Goal: Task Accomplishment & Management: Complete application form

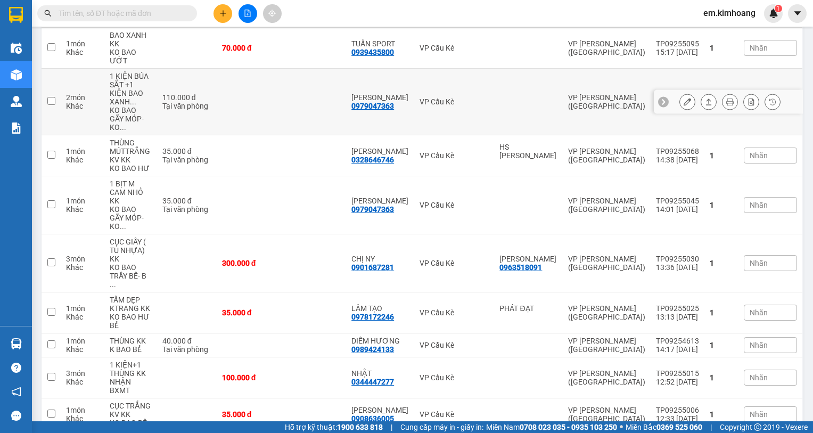
scroll to position [222, 0]
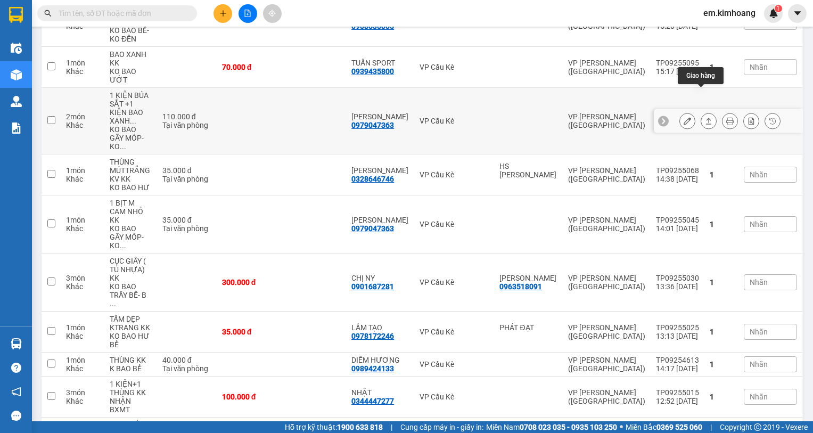
click at [705, 117] on icon at bounding box center [708, 120] width 7 height 7
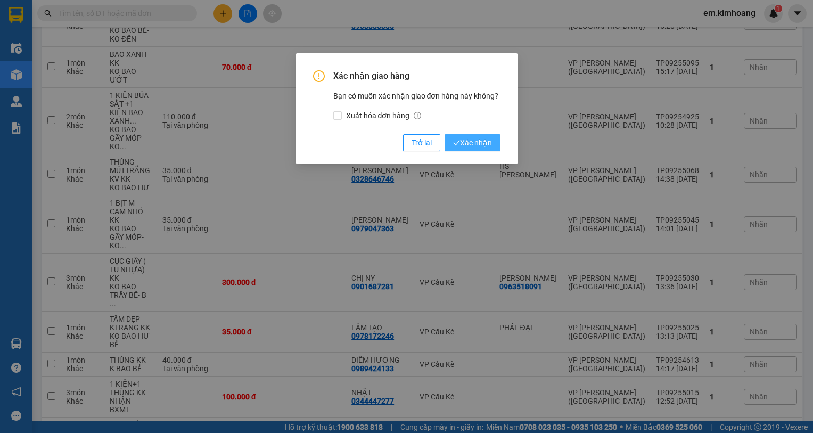
click at [477, 143] on span "Xác nhận" at bounding box center [472, 143] width 39 height 12
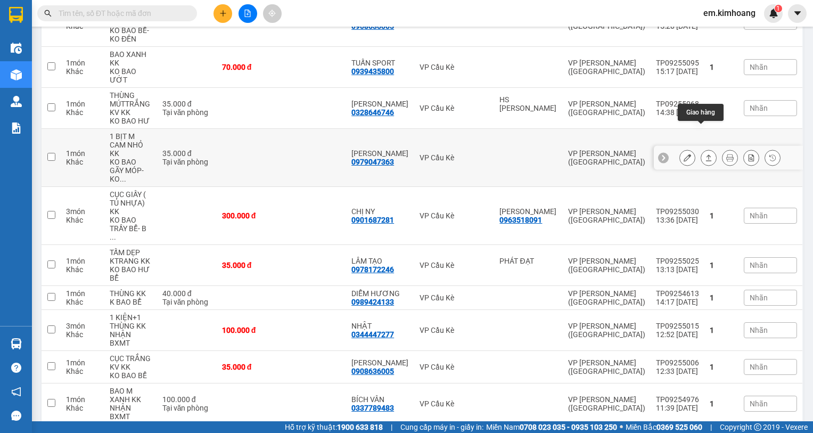
click at [705, 154] on icon at bounding box center [708, 157] width 7 height 7
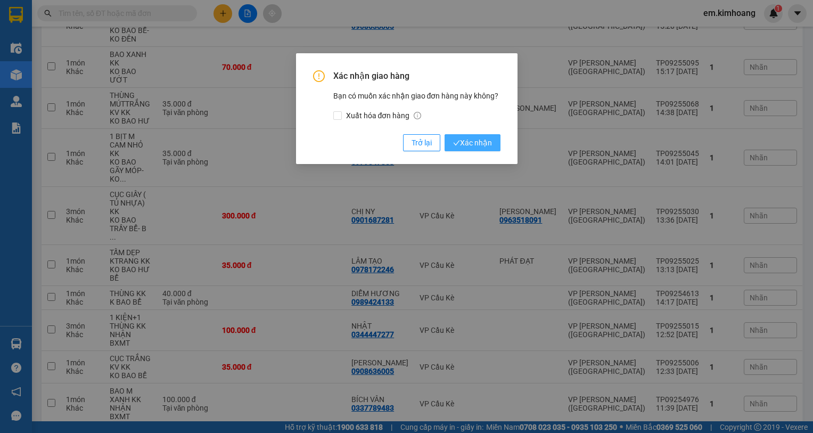
click at [467, 137] on span "Xác nhận" at bounding box center [472, 143] width 39 height 12
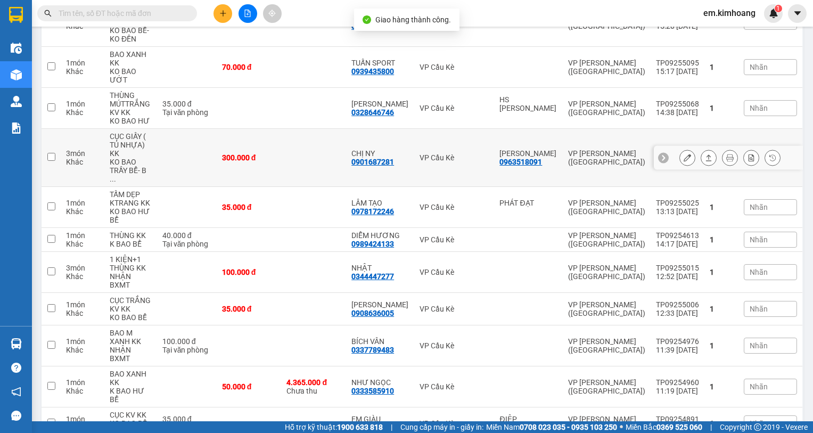
scroll to position [169, 0]
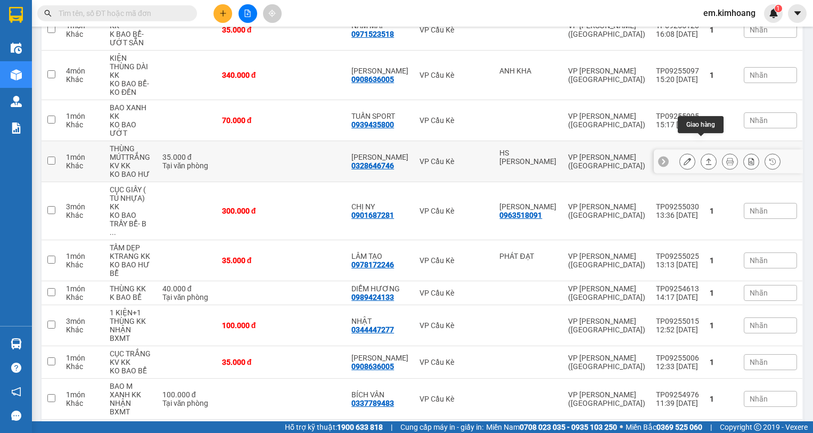
click at [705, 152] on button at bounding box center [708, 161] width 15 height 19
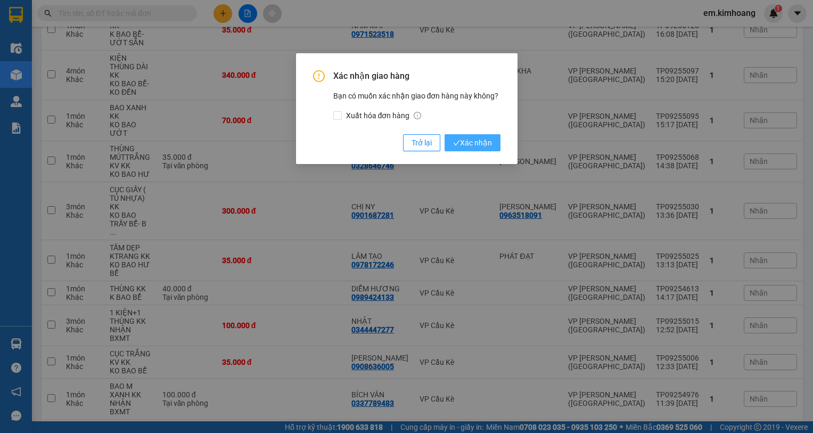
click at [479, 143] on span "Xác nhận" at bounding box center [472, 143] width 39 height 12
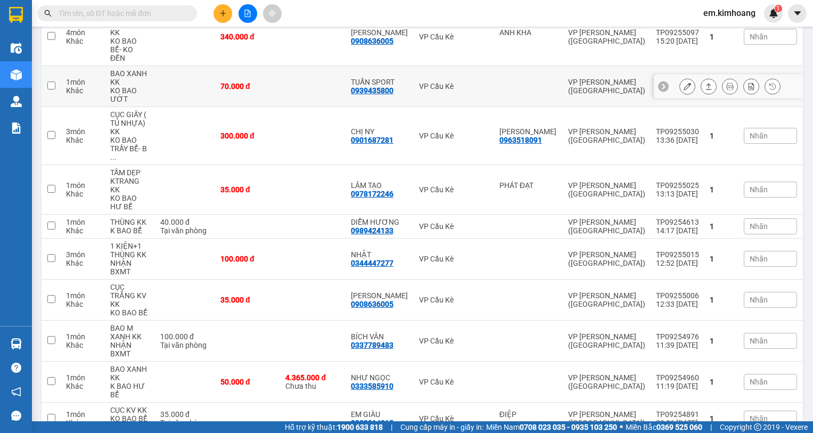
scroll to position [222, 0]
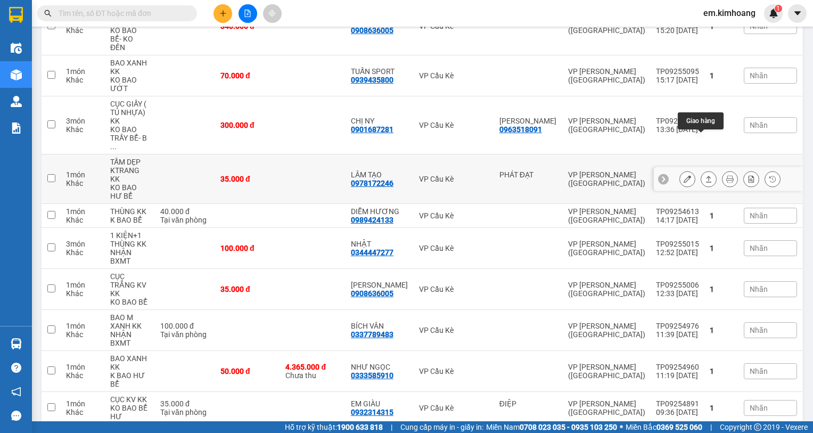
click at [705, 175] on icon at bounding box center [708, 178] width 7 height 7
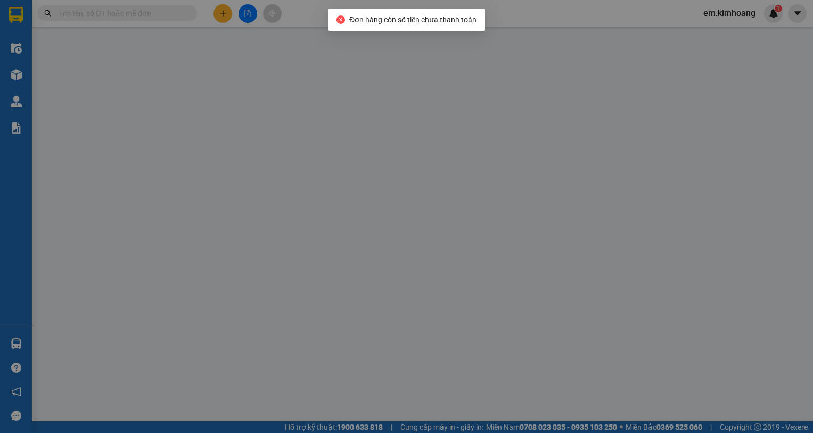
type input "PHÁT ĐẠT"
type input "0978172246"
type input "LÂM TẠO"
type input "35.000"
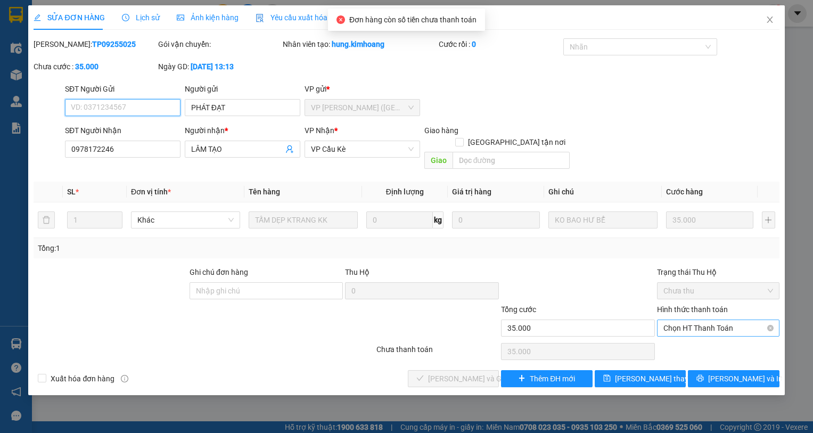
click at [681, 320] on span "Chọn HT Thanh Toán" at bounding box center [719, 328] width 110 height 16
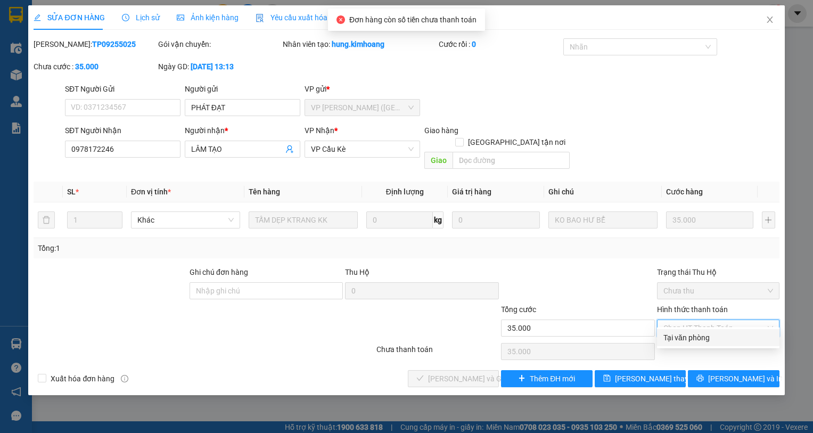
click at [693, 339] on div "Tại văn phòng" at bounding box center [719, 338] width 110 height 12
type input "0"
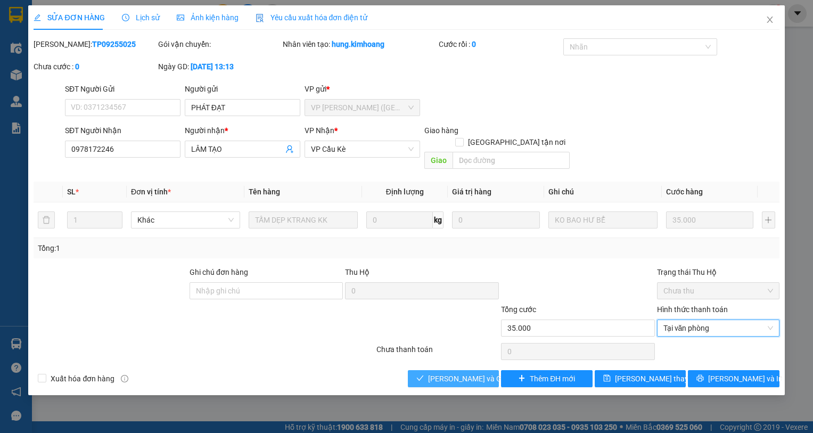
click at [474, 373] on span "[PERSON_NAME] và Giao hàng" at bounding box center [479, 379] width 102 height 12
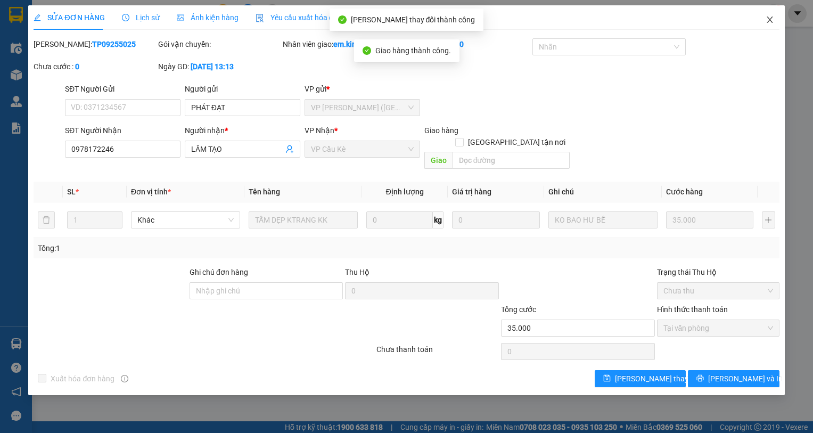
click at [770, 16] on icon "close" at bounding box center [770, 19] width 9 height 9
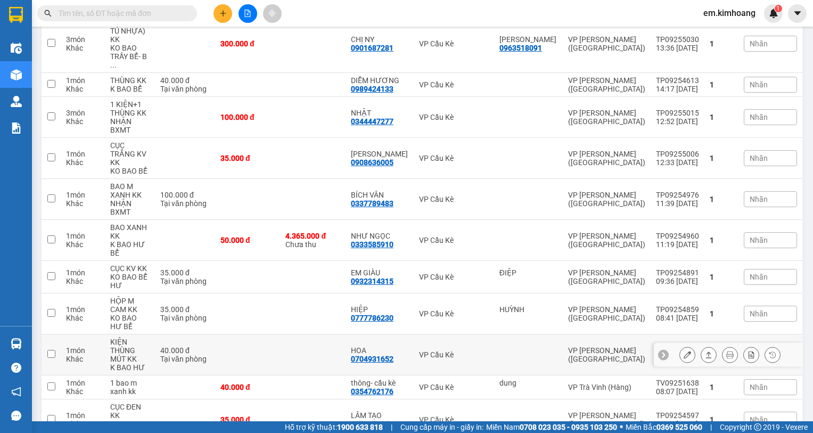
scroll to position [320, 0]
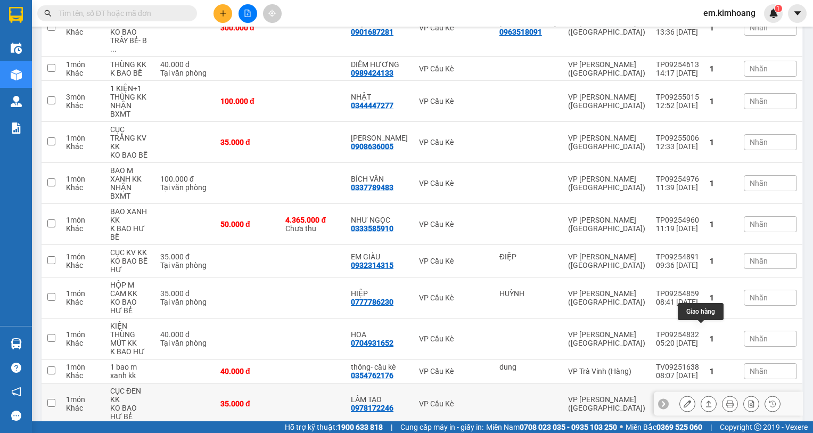
click at [705, 400] on icon at bounding box center [708, 403] width 7 height 7
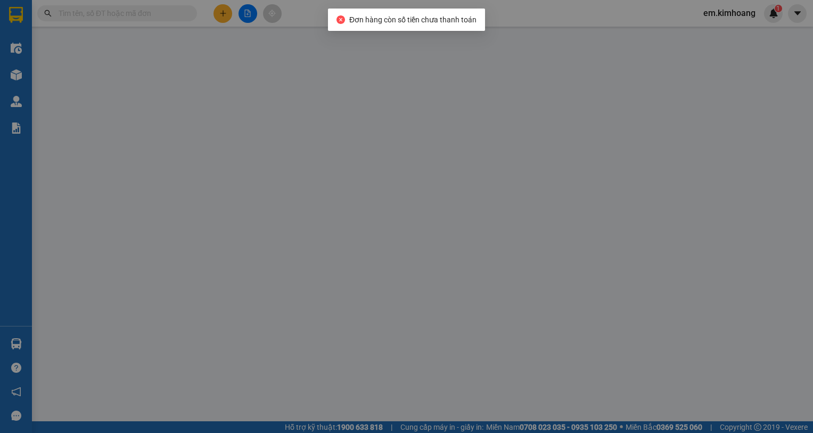
type input "0978172246"
type input "LÂM TẠO"
type input "35.000"
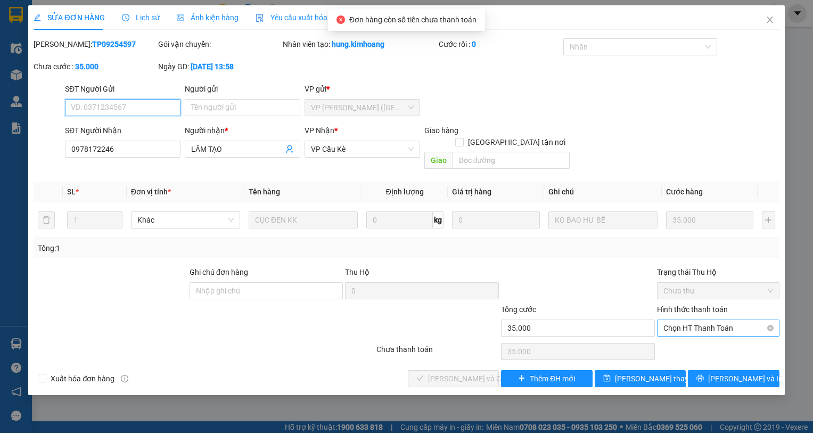
click at [709, 320] on span "Chọn HT Thanh Toán" at bounding box center [719, 328] width 110 height 16
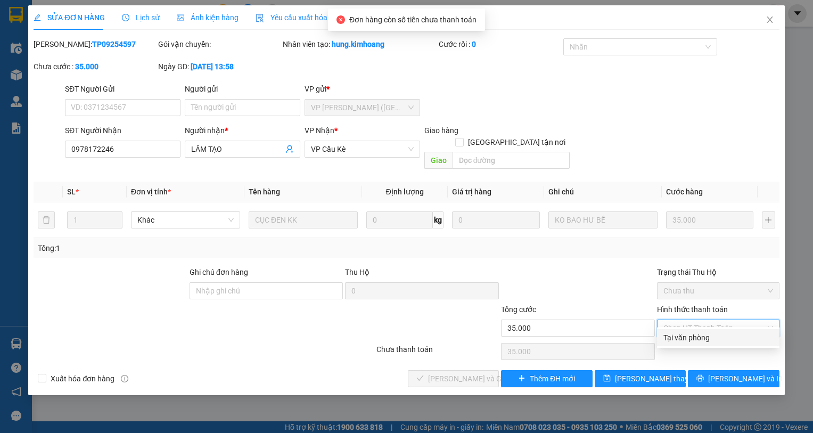
click at [710, 334] on div "Tại văn phòng" at bounding box center [719, 338] width 110 height 12
type input "0"
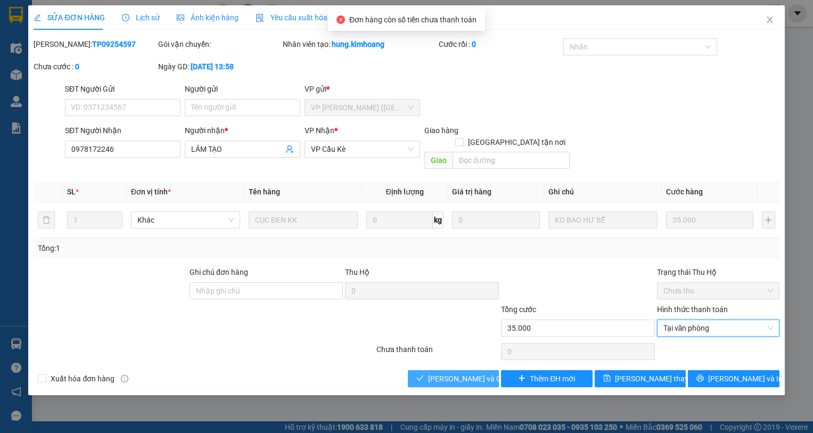
click at [464, 373] on span "[PERSON_NAME] và Giao hàng" at bounding box center [479, 379] width 102 height 12
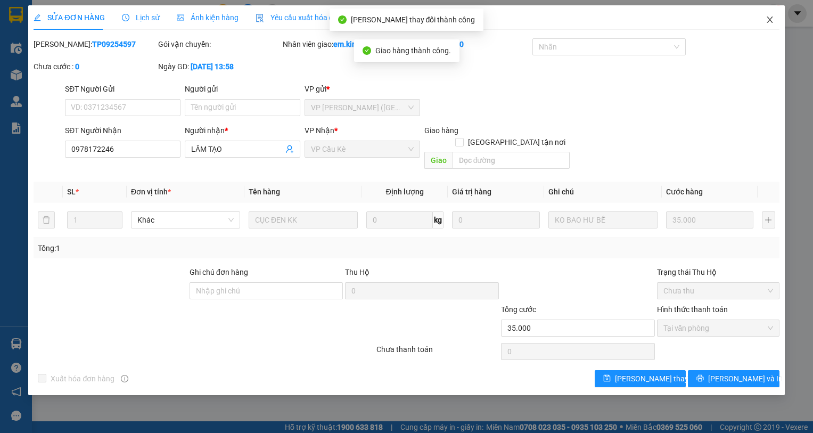
click at [770, 21] on icon "close" at bounding box center [770, 20] width 6 height 6
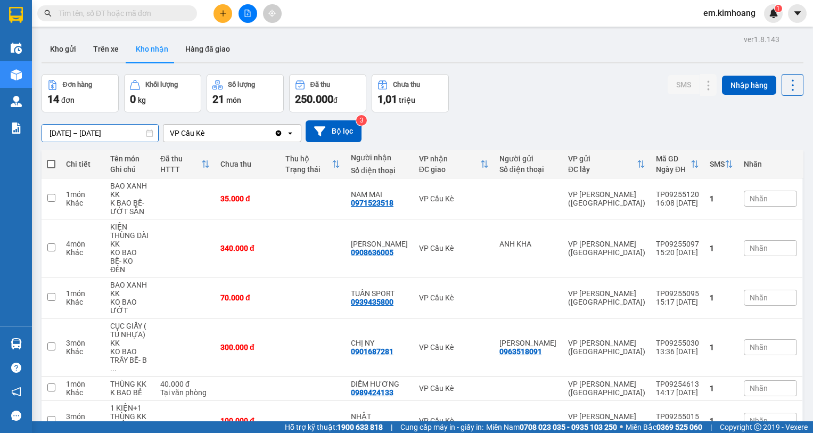
click at [133, 129] on input "[DATE] – [DATE]" at bounding box center [100, 133] width 116 height 17
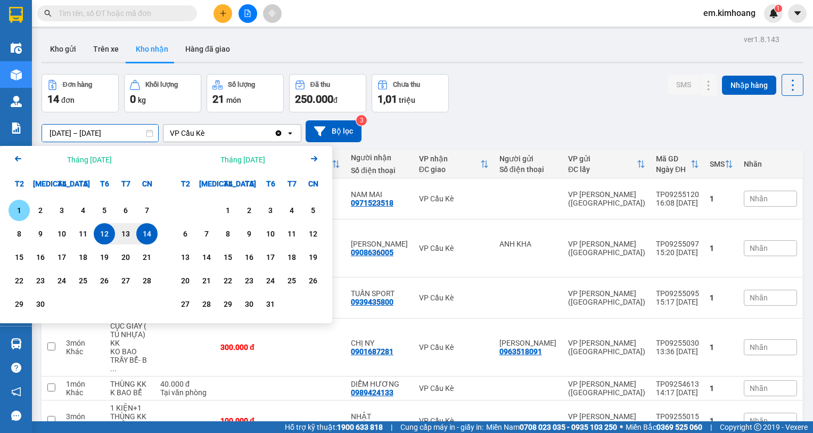
click at [22, 210] on div "1" at bounding box center [19, 210] width 15 height 13
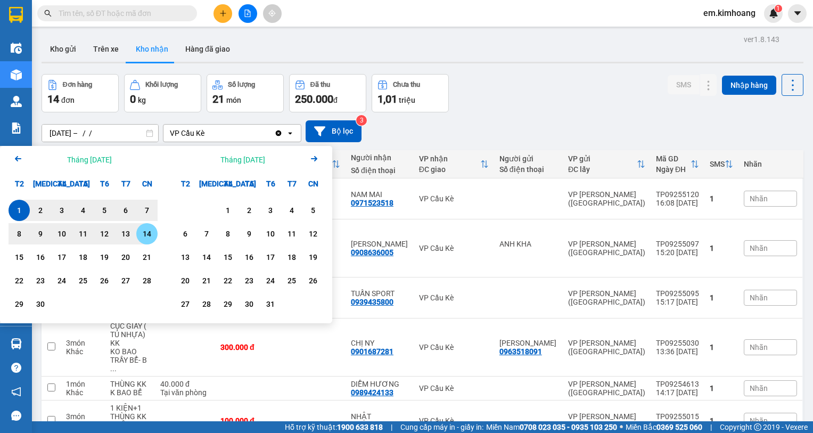
click at [150, 232] on div "14" at bounding box center [147, 233] width 15 height 13
type input "[DATE] – [DATE]"
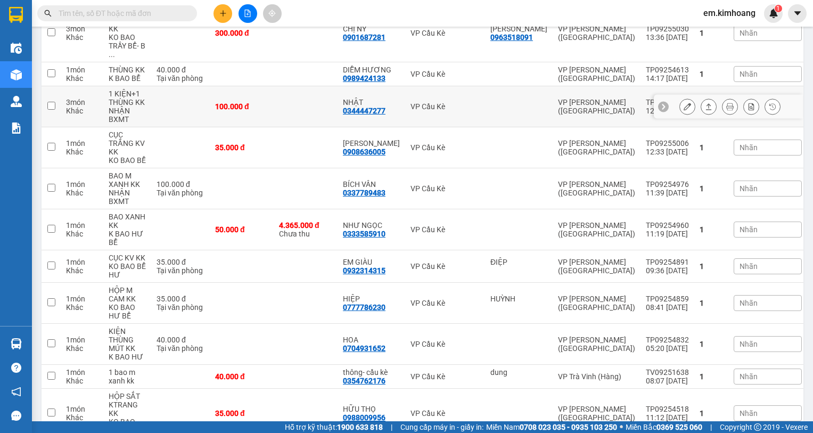
scroll to position [357, 0]
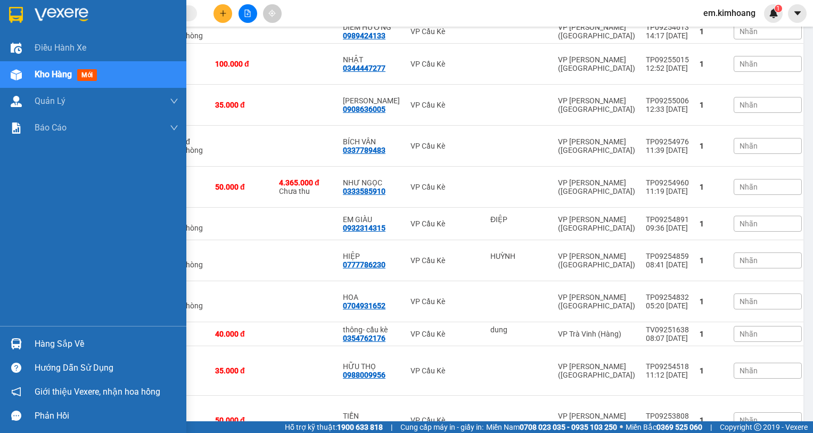
drag, startPoint x: 38, startPoint y: 342, endPoint x: 53, endPoint y: 342, distance: 15.4
click at [39, 342] on div "Hàng sắp về" at bounding box center [107, 344] width 144 height 16
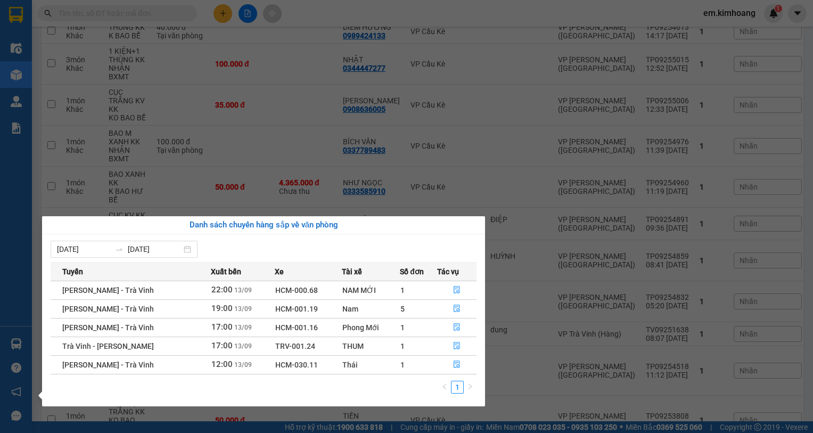
drag, startPoint x: 287, startPoint y: 368, endPoint x: 293, endPoint y: 367, distance: 6.4
click at [293, 367] on span "HCM-030.11" at bounding box center [296, 365] width 43 height 9
click at [454, 365] on icon "file-done" at bounding box center [456, 364] width 7 height 7
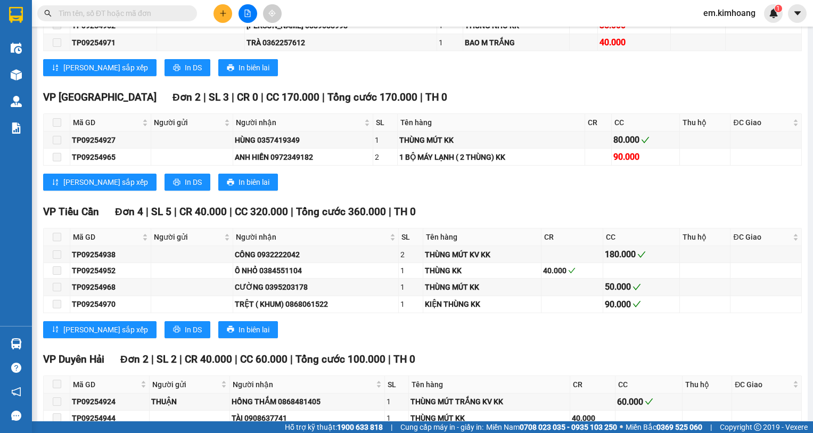
scroll to position [1307, 0]
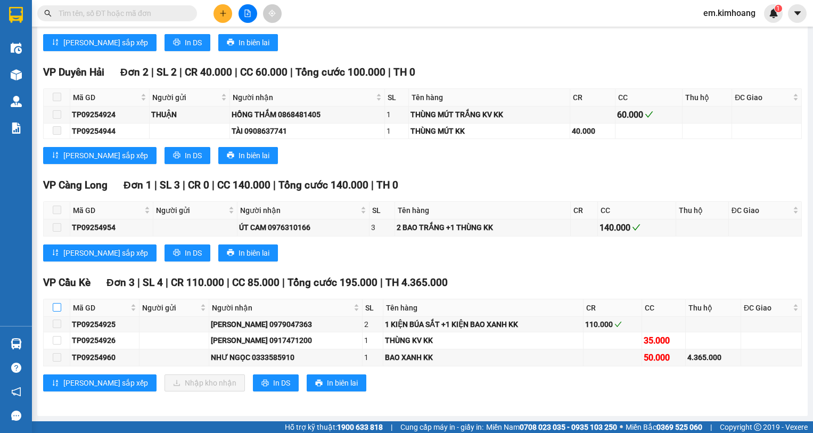
click at [56, 307] on input "checkbox" at bounding box center [57, 307] width 9 height 9
checkbox input "true"
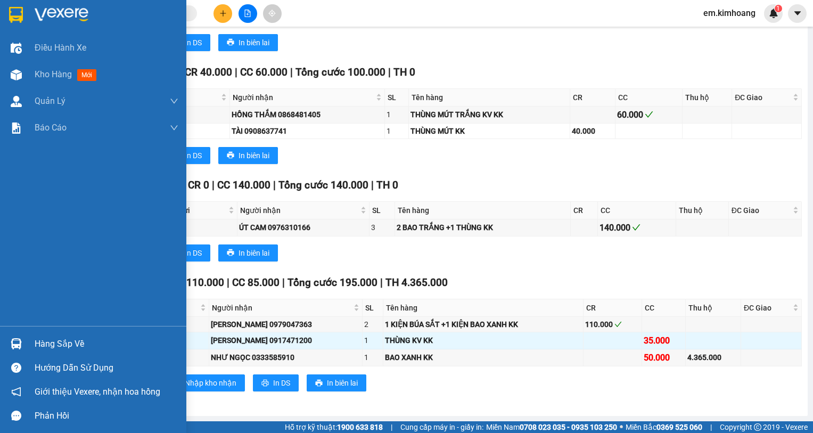
click at [50, 339] on div "Hàng sắp về" at bounding box center [107, 344] width 144 height 16
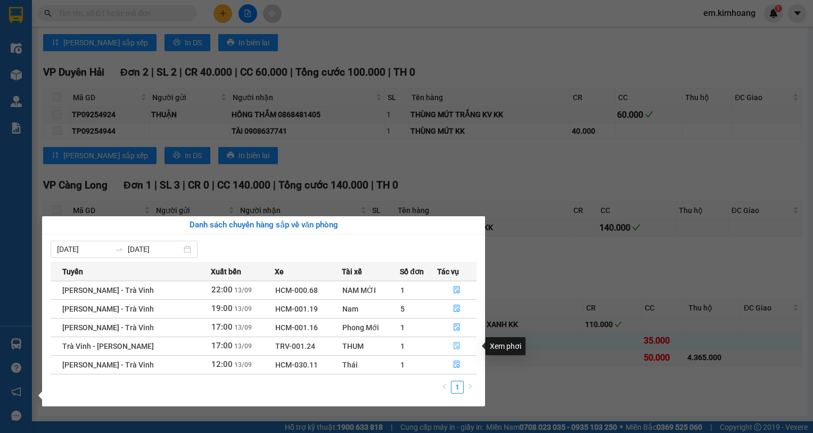
click at [455, 344] on icon "file-done" at bounding box center [457, 345] width 6 height 7
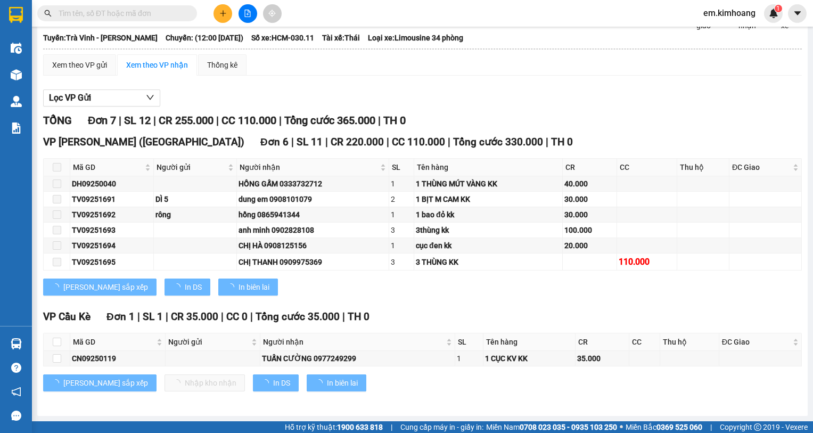
scroll to position [64, 0]
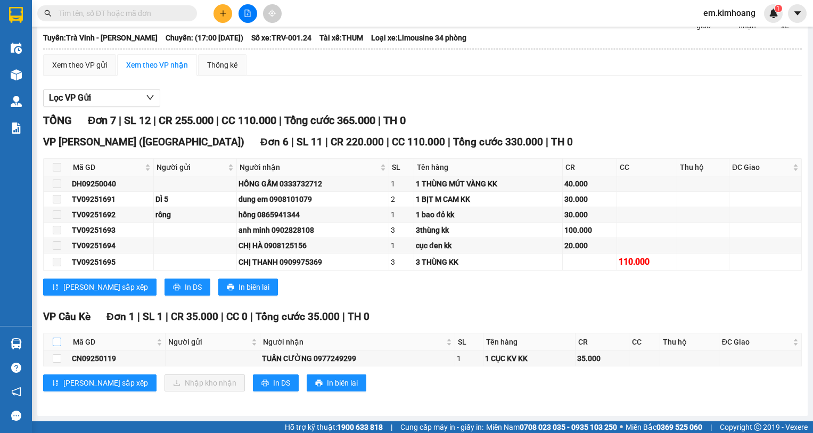
click at [55, 342] on input "checkbox" at bounding box center [57, 342] width 9 height 9
checkbox input "true"
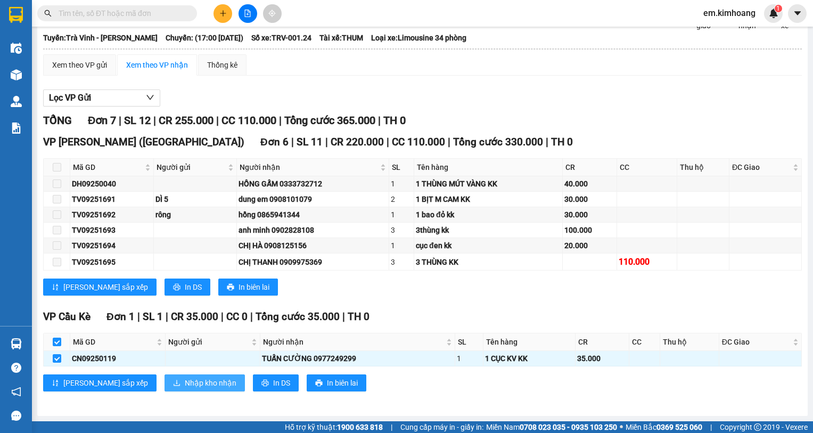
click at [185, 386] on span "Nhập kho nhận" at bounding box center [211, 383] width 52 height 12
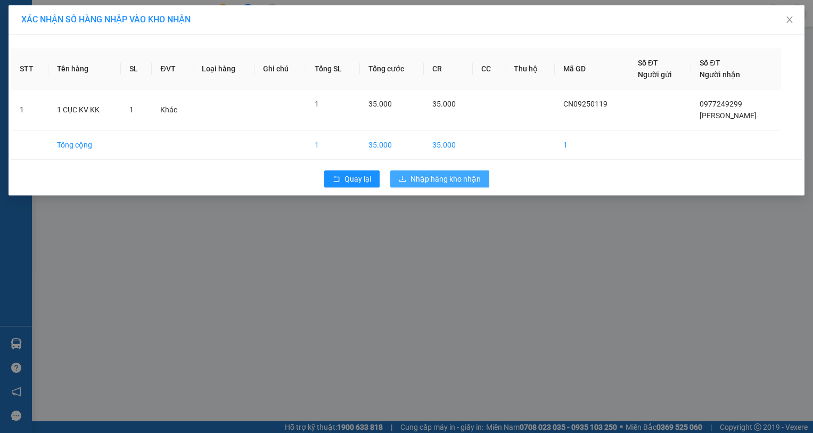
click at [422, 178] on span "Nhập hàng kho nhận" at bounding box center [446, 179] width 70 height 12
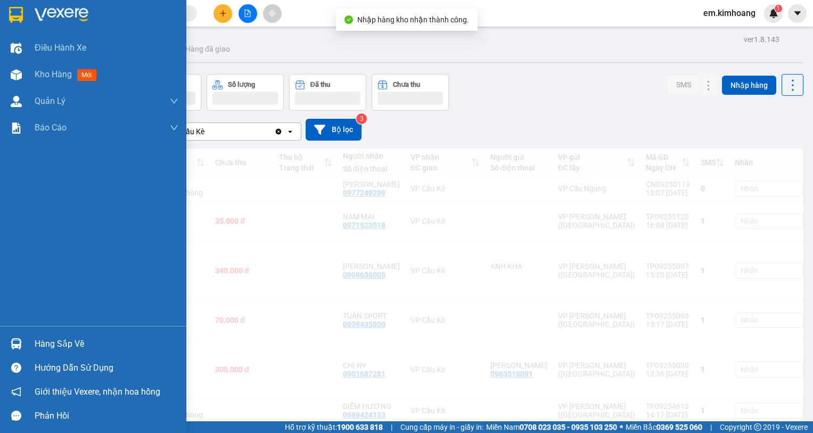
click at [12, 342] on img at bounding box center [16, 343] width 11 height 11
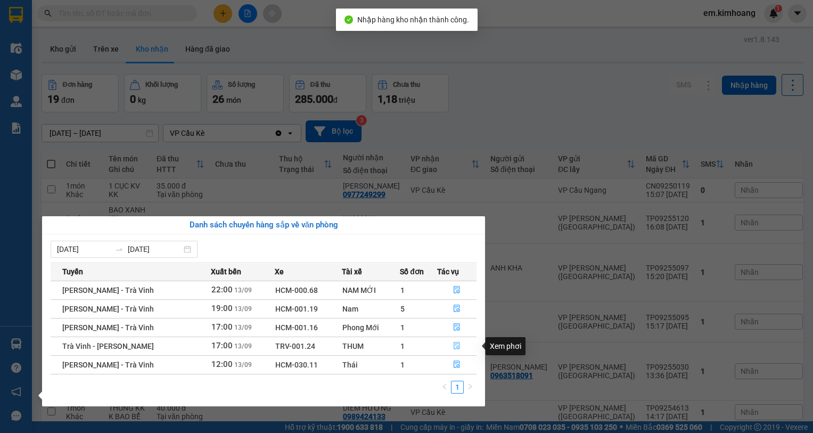
click at [456, 345] on icon "file-done" at bounding box center [456, 345] width 7 height 7
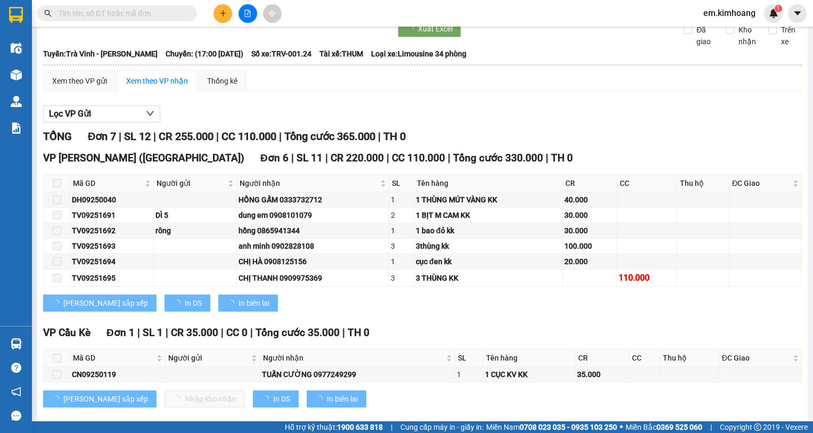
scroll to position [64, 0]
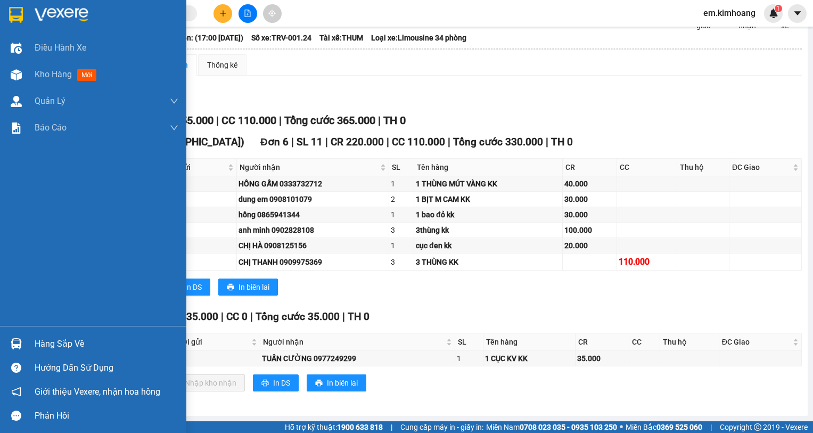
click at [13, 336] on div at bounding box center [16, 343] width 19 height 19
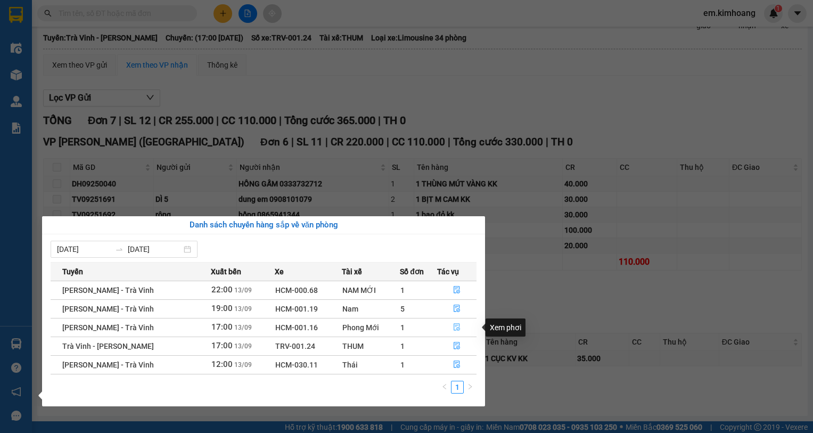
click at [458, 328] on icon "file-done" at bounding box center [456, 326] width 7 height 7
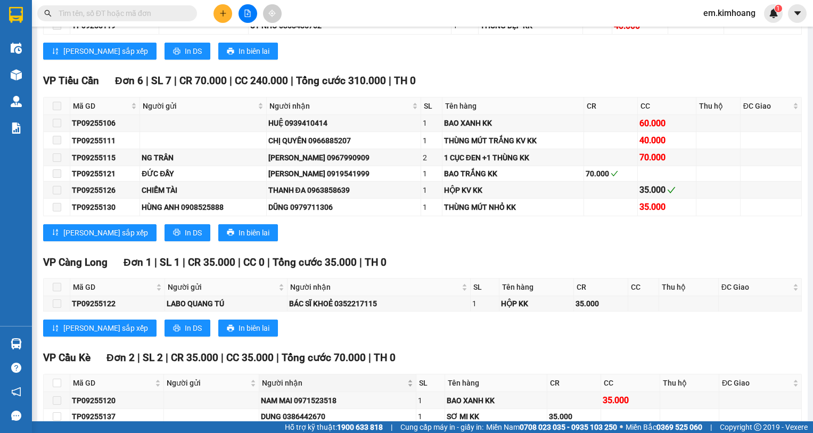
scroll to position [848, 0]
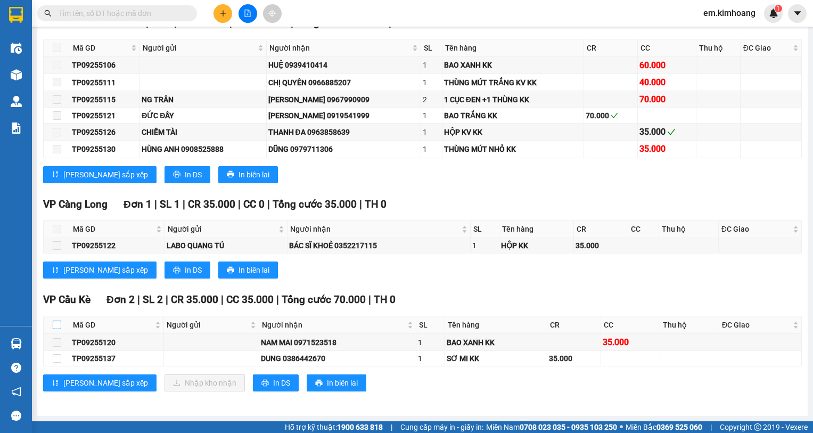
click at [57, 322] on input "checkbox" at bounding box center [57, 325] width 9 height 9
checkbox input "true"
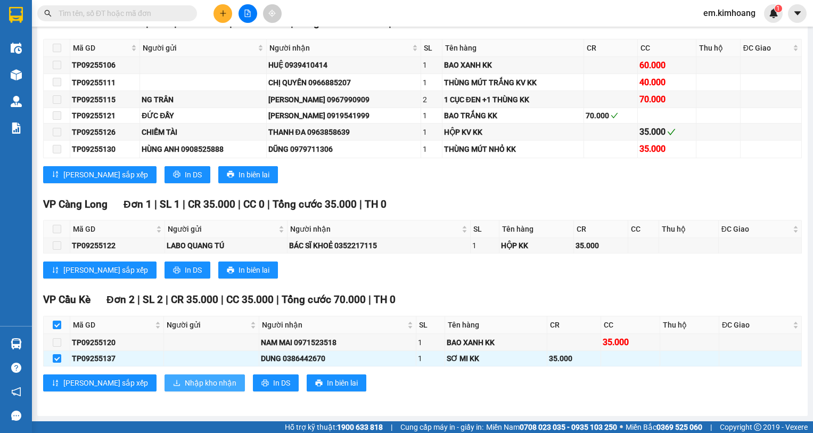
click at [185, 382] on span "Nhập kho nhận" at bounding box center [211, 383] width 52 height 12
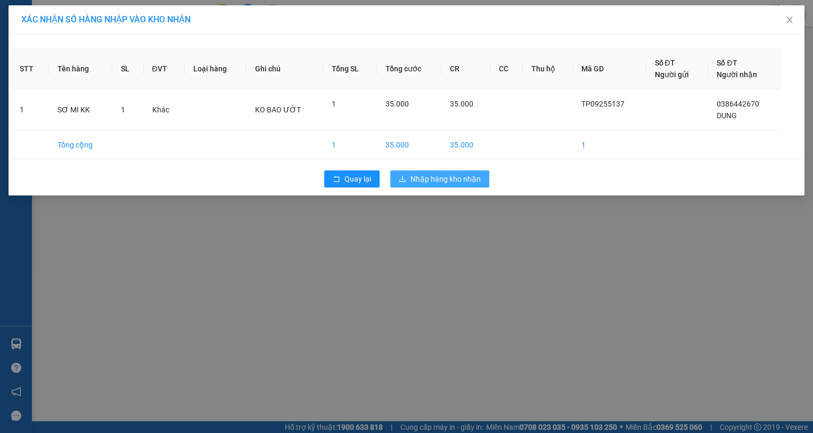
click at [466, 178] on span "Nhập hàng kho nhận" at bounding box center [446, 179] width 70 height 12
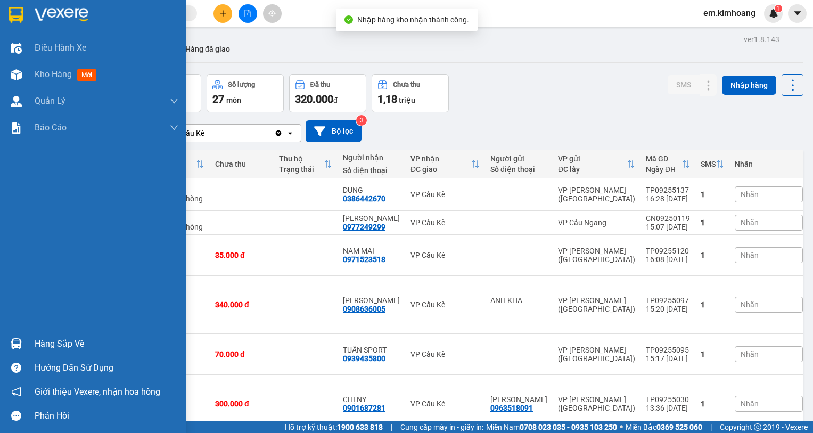
click at [22, 342] on div at bounding box center [16, 343] width 19 height 19
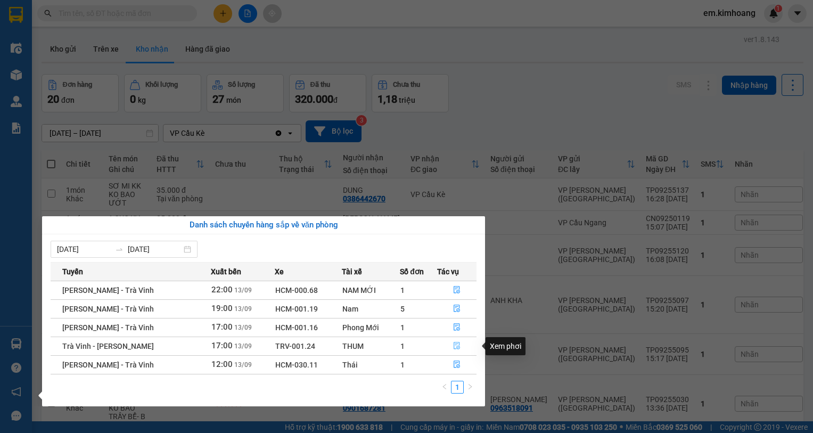
click at [459, 344] on icon "file-done" at bounding box center [457, 345] width 6 height 7
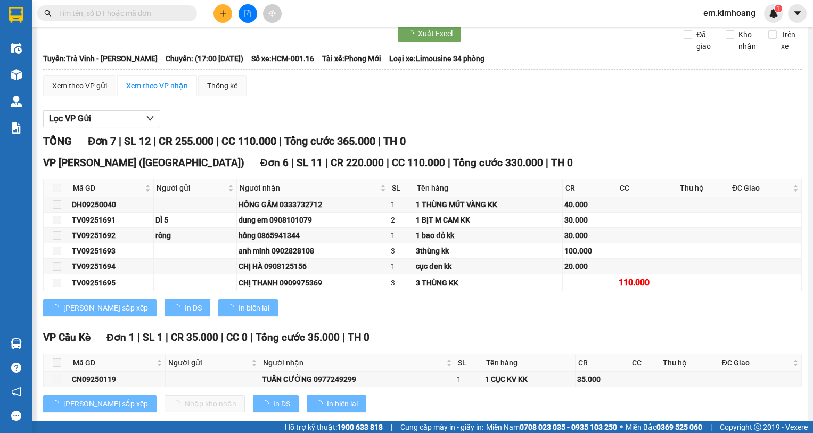
scroll to position [64, 0]
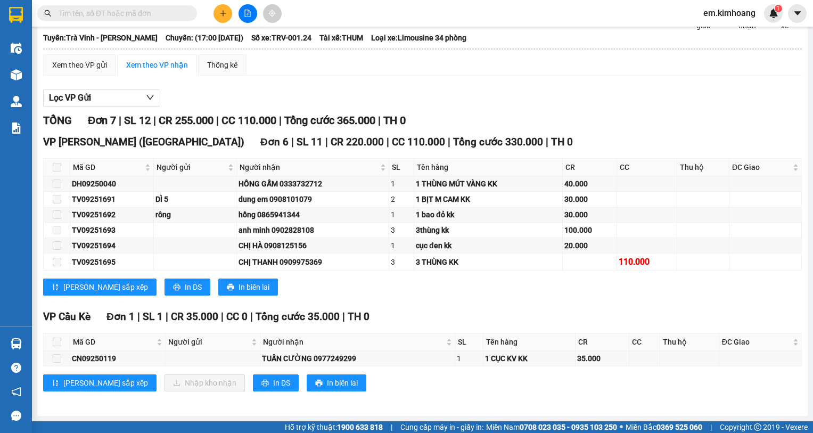
click at [57, 342] on span at bounding box center [57, 342] width 9 height 9
click at [54, 360] on table "Mã GD Người gửi Người nhận SL Tên hàng CR CC Thu hộ ĐC Giao Ký nhận CN09250119 …" at bounding box center [423, 350] width 758 height 34
click at [59, 363] on label at bounding box center [57, 359] width 9 height 12
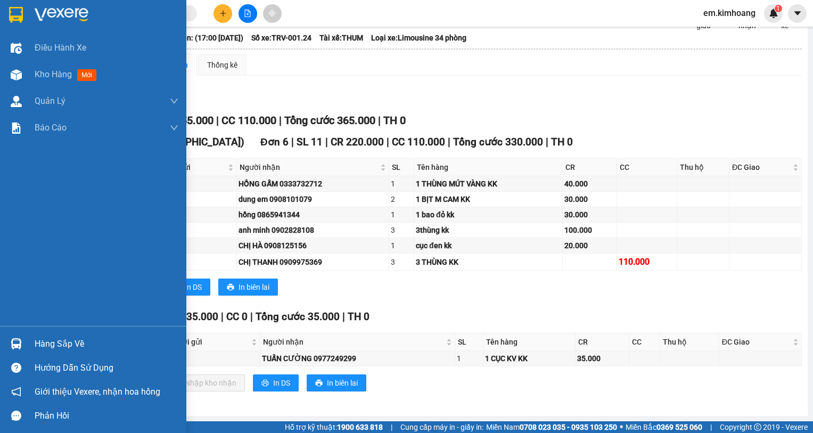
click at [17, 338] on div at bounding box center [16, 343] width 19 height 19
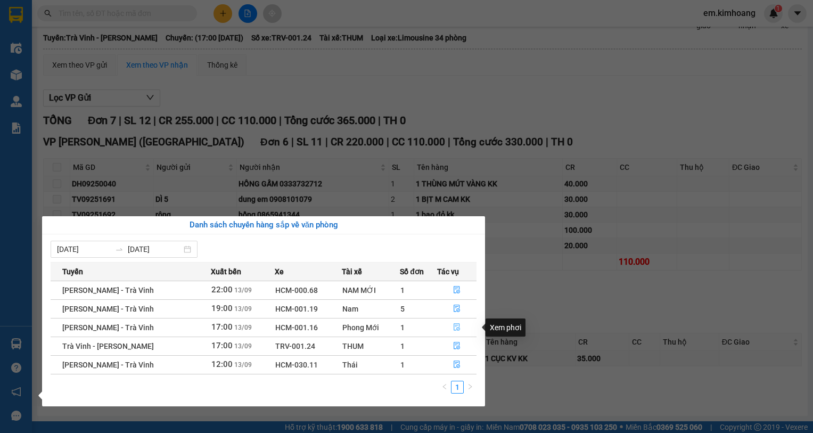
click at [454, 324] on icon "file-done" at bounding box center [457, 327] width 6 height 7
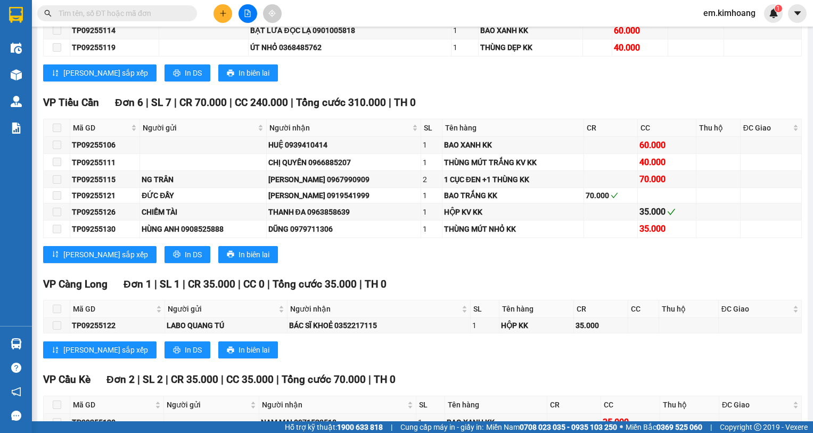
scroll to position [848, 0]
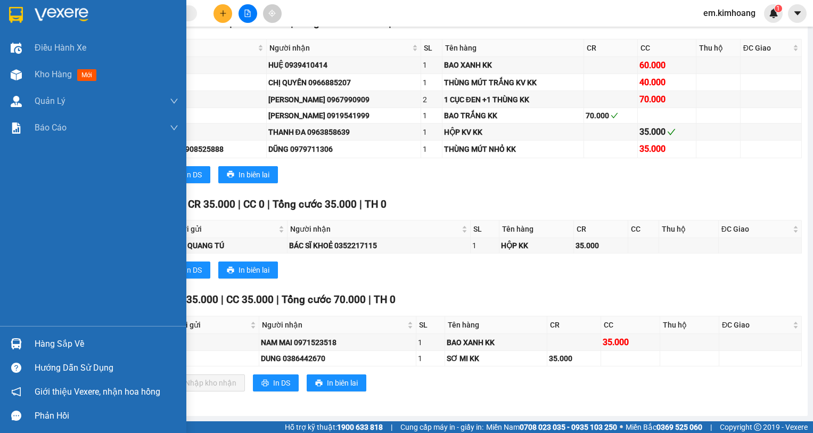
click at [15, 345] on img at bounding box center [16, 343] width 11 height 11
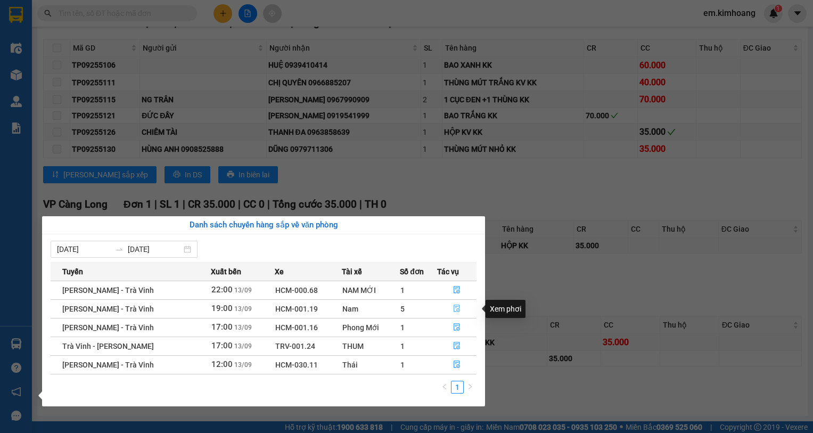
click at [456, 306] on icon "file-done" at bounding box center [456, 308] width 7 height 7
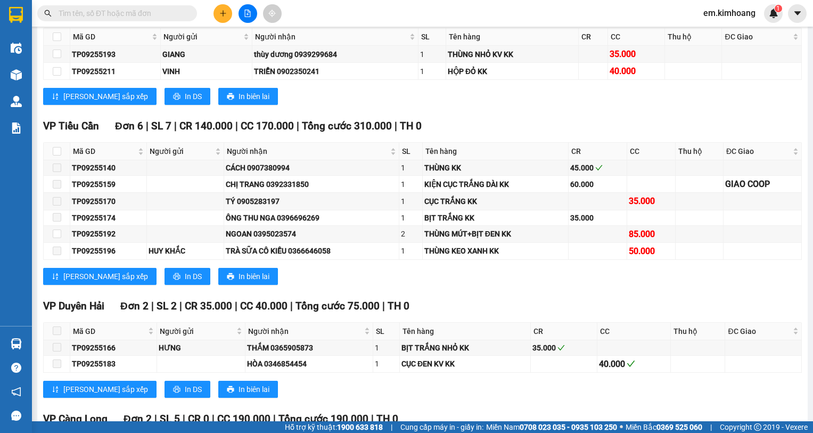
scroll to position [1931, 0]
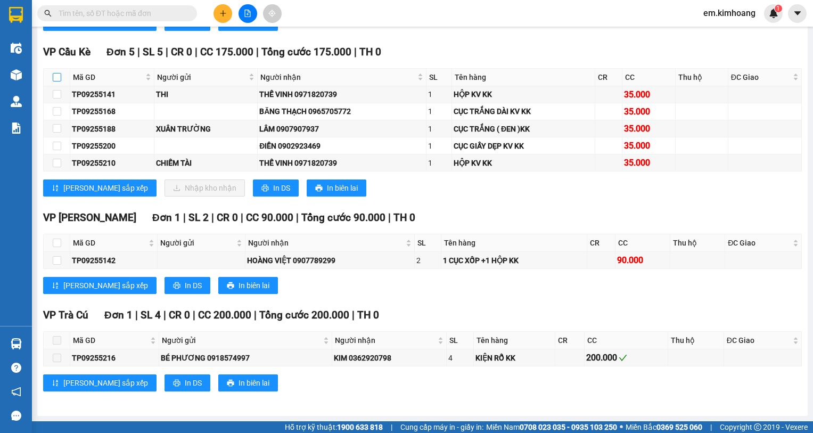
click at [53, 77] on input "checkbox" at bounding box center [57, 77] width 9 height 9
checkbox input "true"
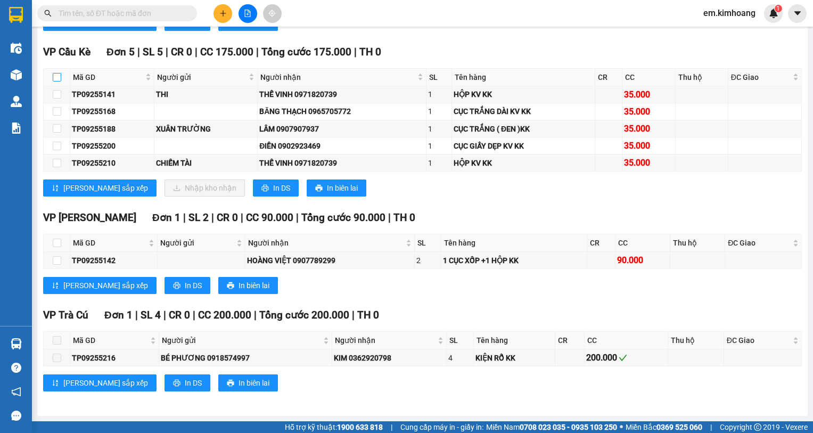
checkbox input "true"
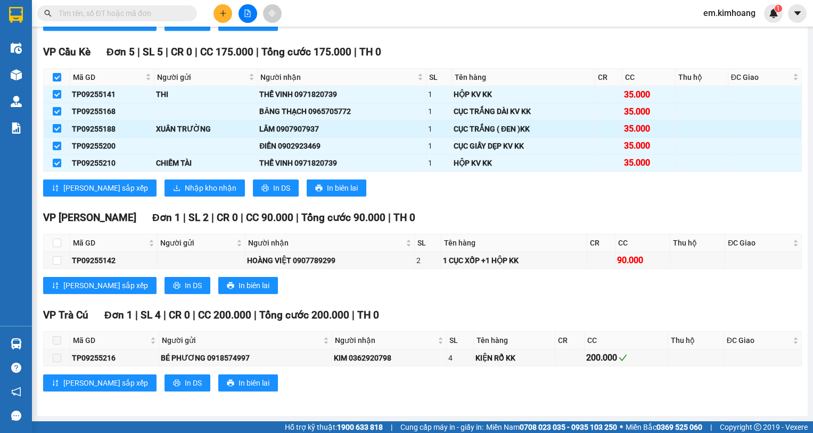
click at [56, 129] on input "checkbox" at bounding box center [57, 128] width 9 height 9
checkbox input "false"
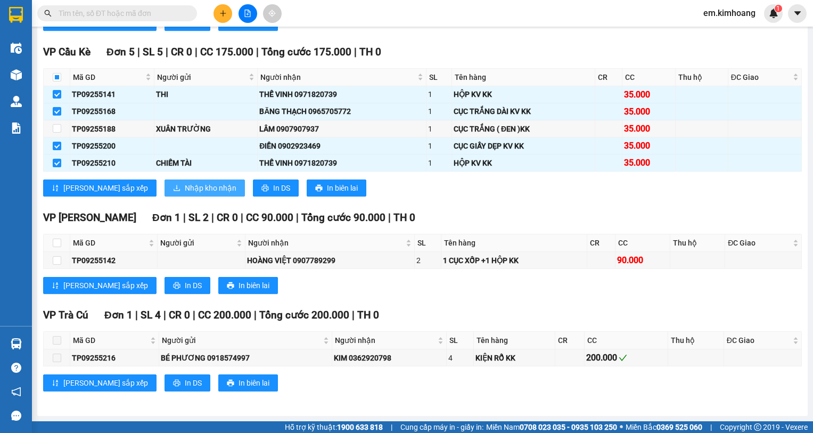
click at [185, 186] on span "Nhập kho nhận" at bounding box center [211, 188] width 52 height 12
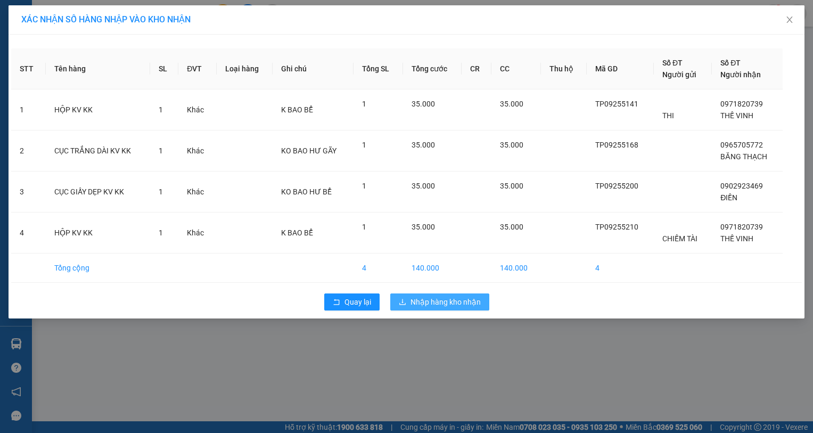
click at [430, 305] on span "Nhập hàng kho nhận" at bounding box center [446, 302] width 70 height 12
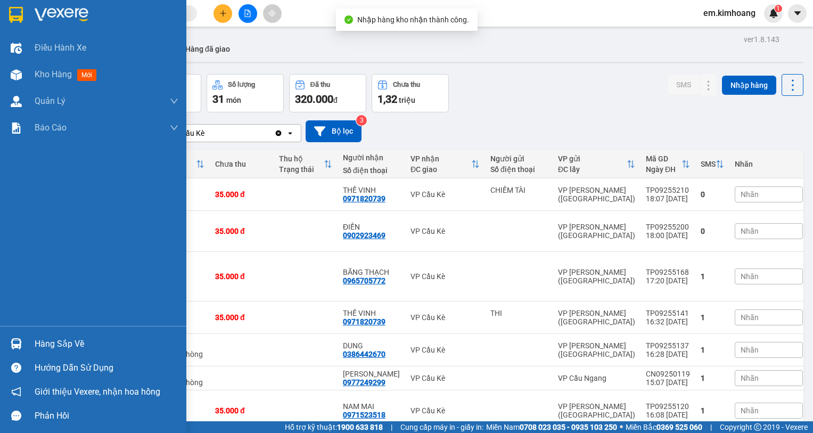
click at [38, 340] on div "Hàng sắp về" at bounding box center [107, 344] width 144 height 16
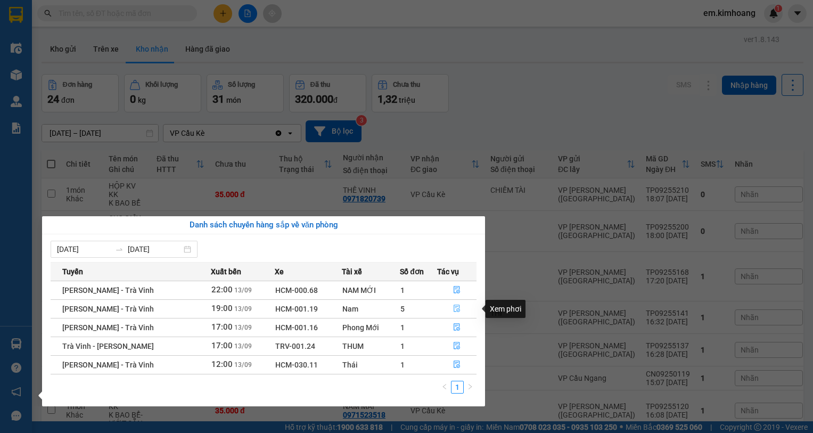
click at [455, 305] on icon "file-done" at bounding box center [457, 308] width 6 height 7
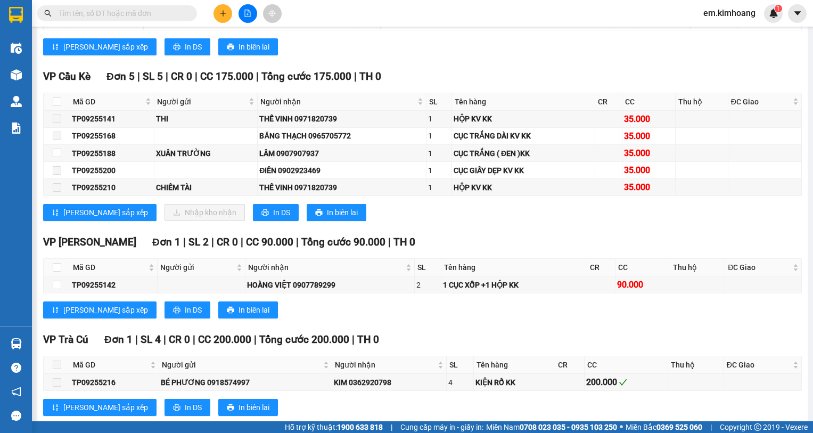
scroll to position [1931, 0]
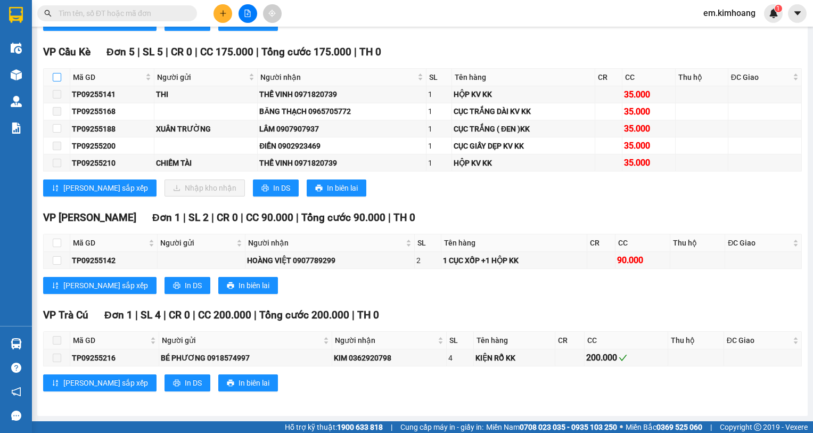
click at [56, 76] on input "checkbox" at bounding box center [57, 77] width 9 height 9
checkbox input "true"
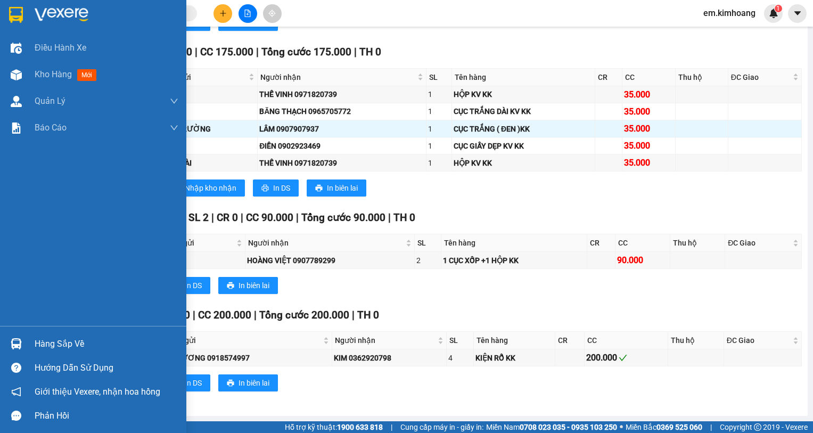
click at [26, 335] on div "Hàng sắp về" at bounding box center [93, 344] width 186 height 24
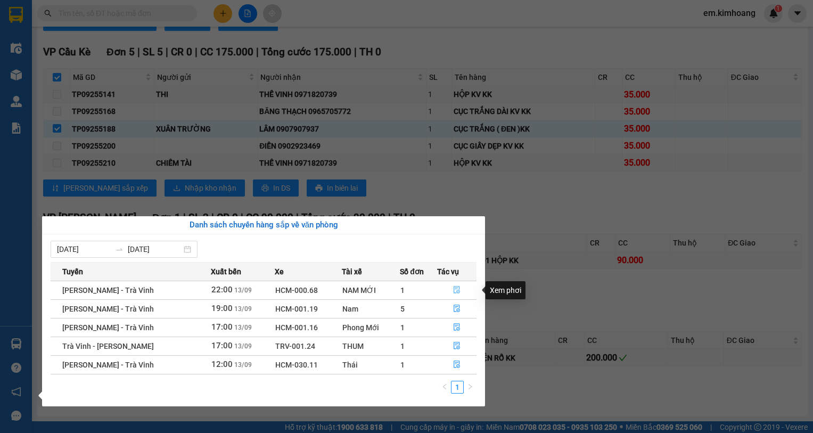
click at [456, 284] on button "button" at bounding box center [457, 290] width 38 height 17
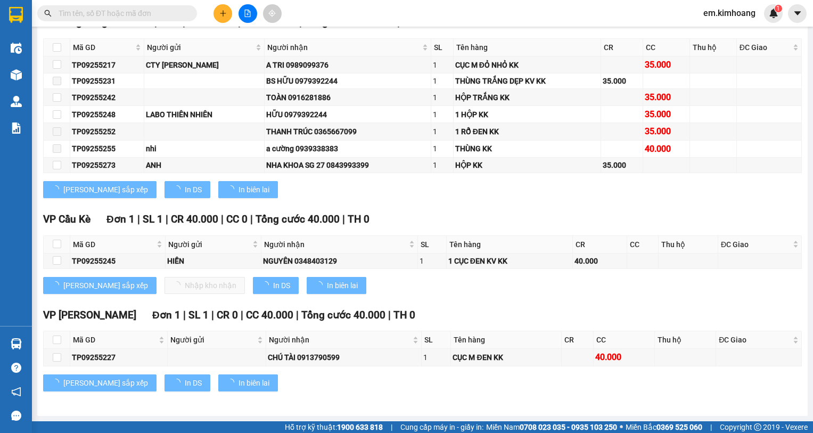
scroll to position [1208, 0]
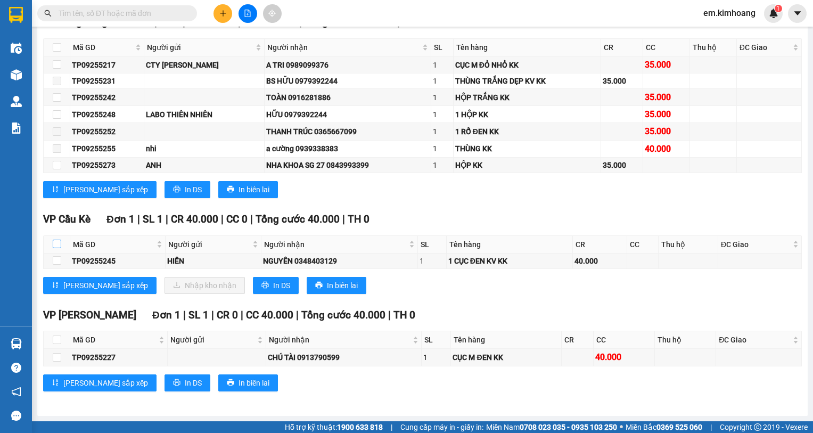
click at [55, 243] on input "checkbox" at bounding box center [57, 244] width 9 height 9
checkbox input "true"
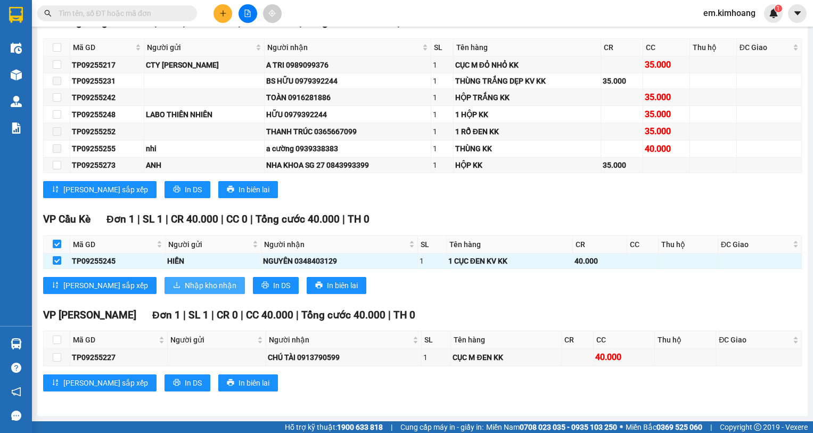
click at [185, 287] on span "Nhập kho nhận" at bounding box center [211, 286] width 52 height 12
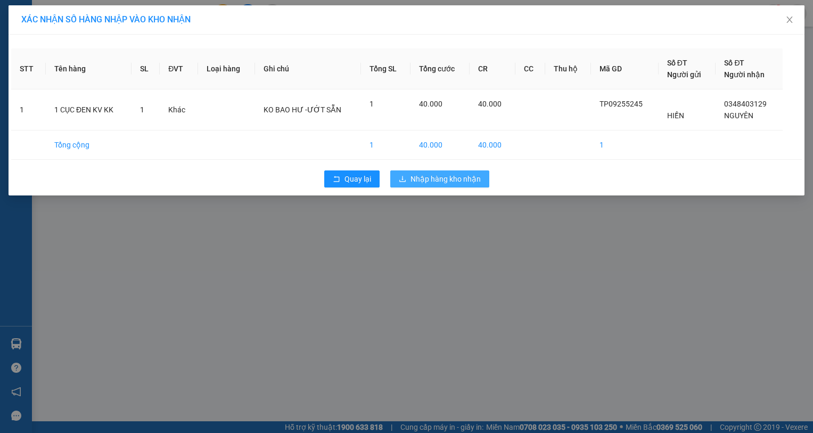
click at [413, 180] on span "Nhập hàng kho nhận" at bounding box center [446, 179] width 70 height 12
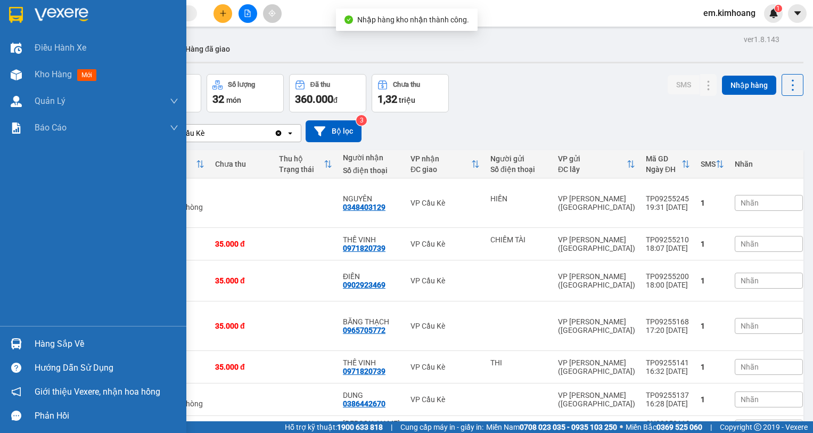
click at [17, 341] on img at bounding box center [16, 343] width 11 height 11
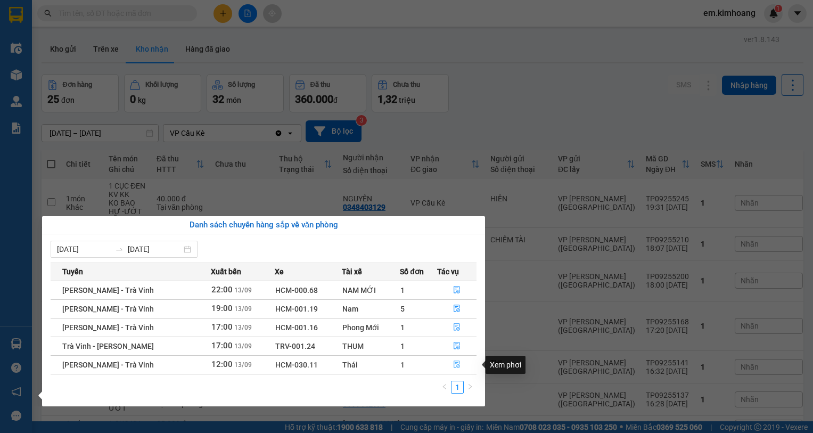
click at [454, 365] on icon "file-done" at bounding box center [456, 364] width 7 height 7
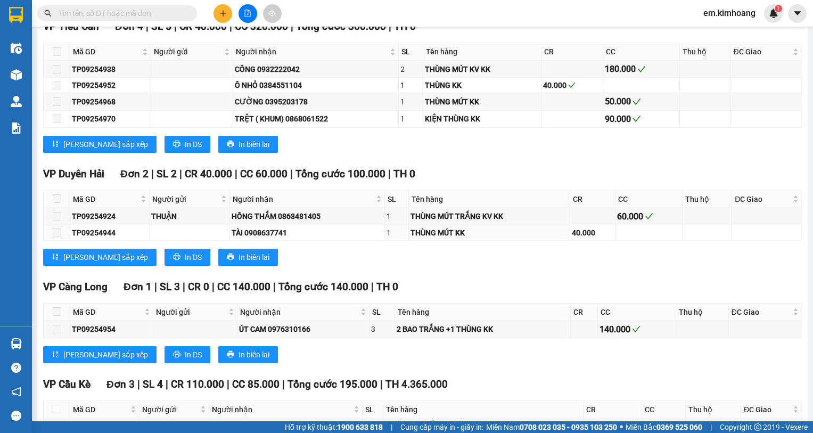
scroll to position [1307, 0]
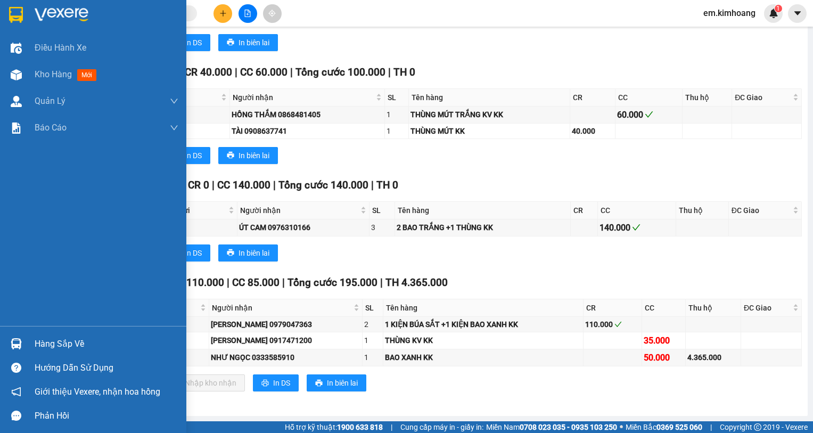
click at [14, 341] on img at bounding box center [16, 343] width 11 height 11
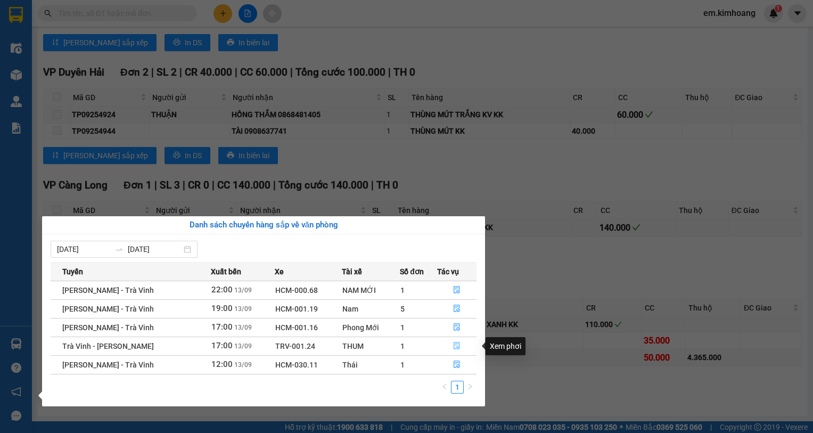
click at [448, 346] on button "button" at bounding box center [457, 346] width 38 height 17
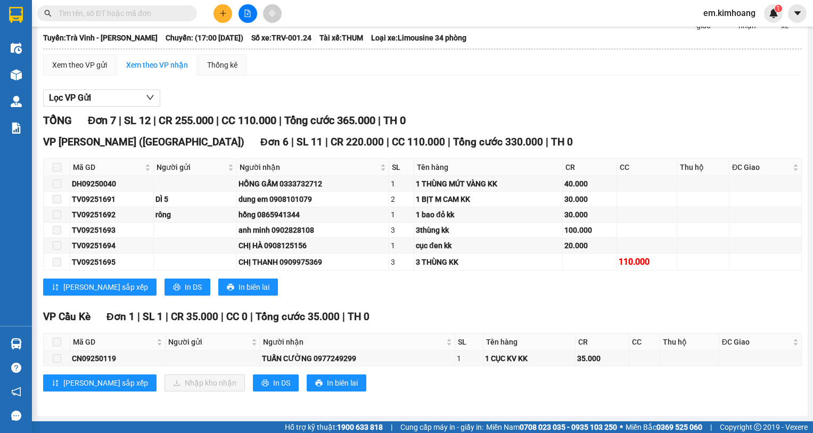
scroll to position [64, 0]
click at [146, 373] on div "VP Cầu Kè Đơn 1 | SL 1 | CR 35.000 | CC 0 | Tổng cước 35.000 | TH 0 Mã GD Người…" at bounding box center [422, 354] width 759 height 91
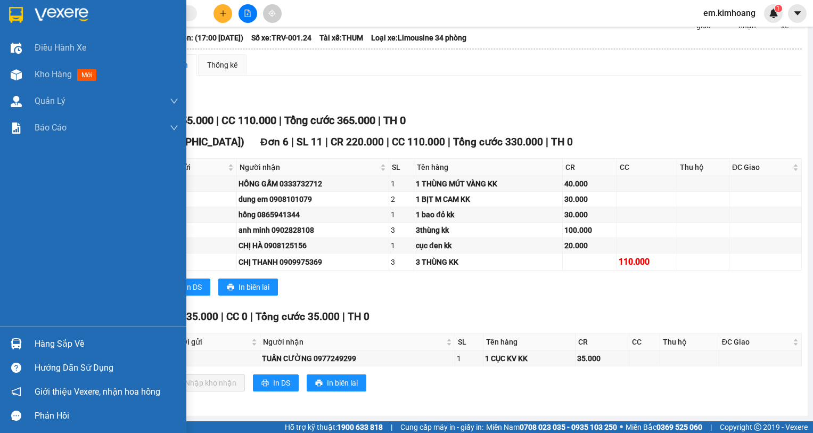
click at [13, 343] on img at bounding box center [16, 343] width 11 height 11
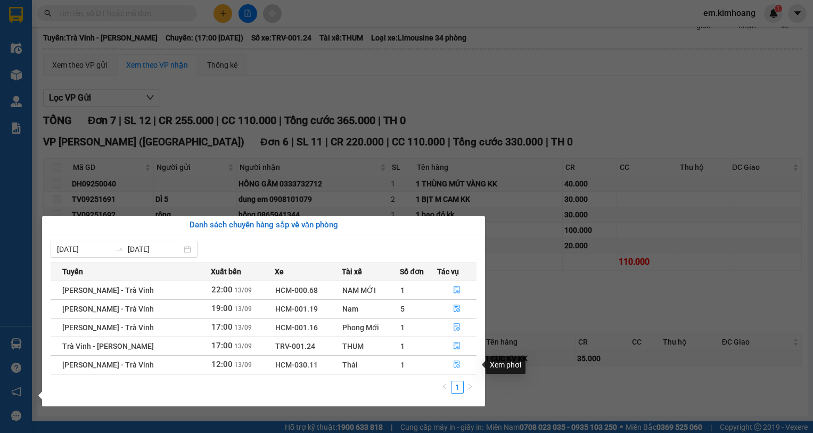
click at [456, 366] on icon "file-done" at bounding box center [457, 364] width 6 height 7
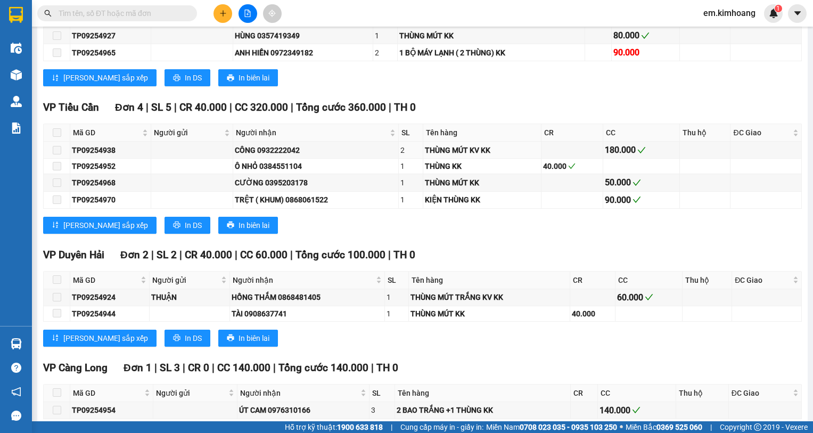
scroll to position [1130, 0]
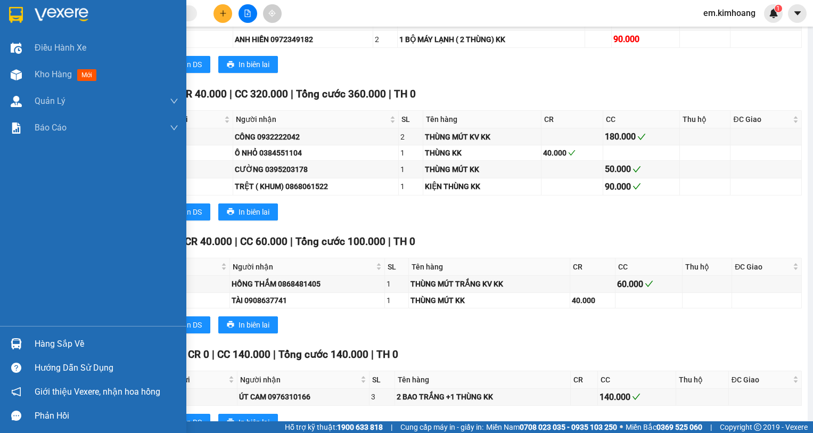
click at [25, 339] on div at bounding box center [16, 343] width 19 height 19
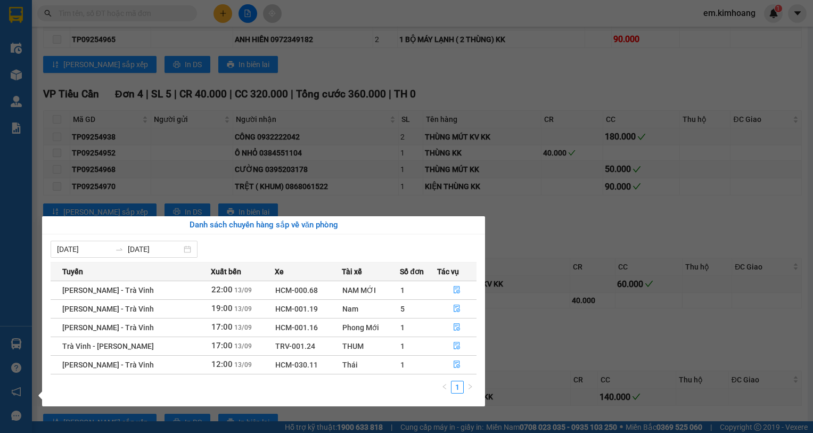
click at [72, 348] on span "Trà Vinh - [PERSON_NAME]" at bounding box center [108, 346] width 92 height 9
click at [455, 341] on button "button" at bounding box center [457, 346] width 38 height 17
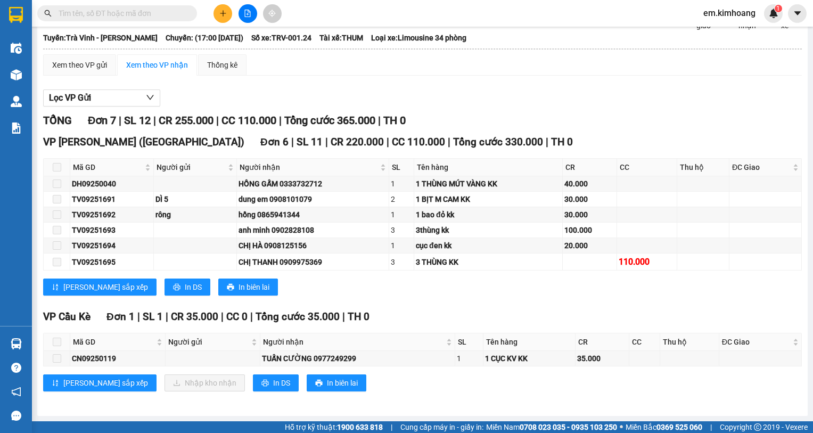
scroll to position [64, 0]
click at [54, 342] on span at bounding box center [57, 342] width 9 height 9
click at [65, 341] on th at bounding box center [57, 342] width 27 height 18
drag, startPoint x: 265, startPoint y: 376, endPoint x: 287, endPoint y: 377, distance: 21.8
click at [307, 377] on button "In biên lai" at bounding box center [337, 382] width 60 height 17
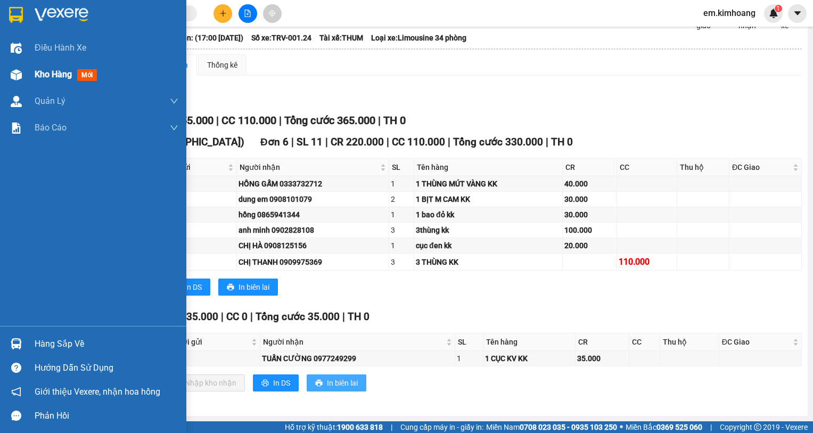
scroll to position [0, 0]
click at [19, 72] on img at bounding box center [16, 74] width 11 height 11
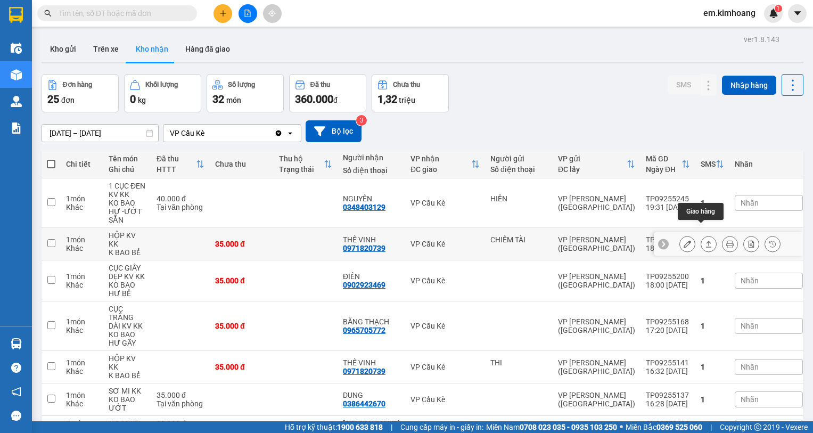
click at [705, 240] on icon at bounding box center [708, 243] width 7 height 7
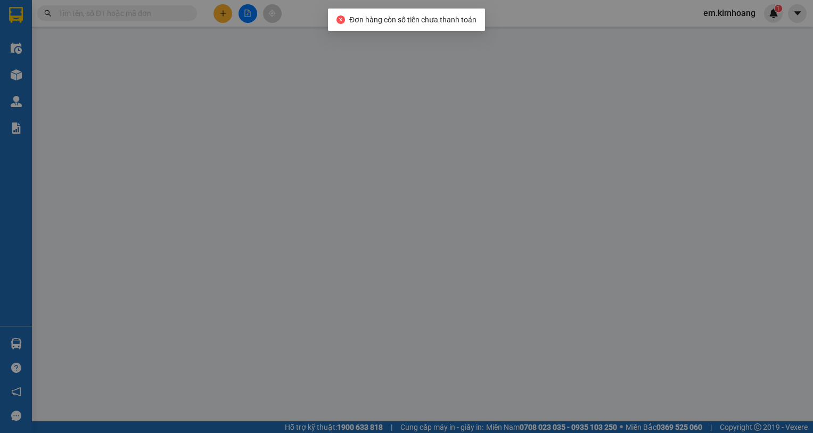
type input "CHIẾM TÀI"
type input "0971820739"
type input "THẾ VINH"
type input "35.000"
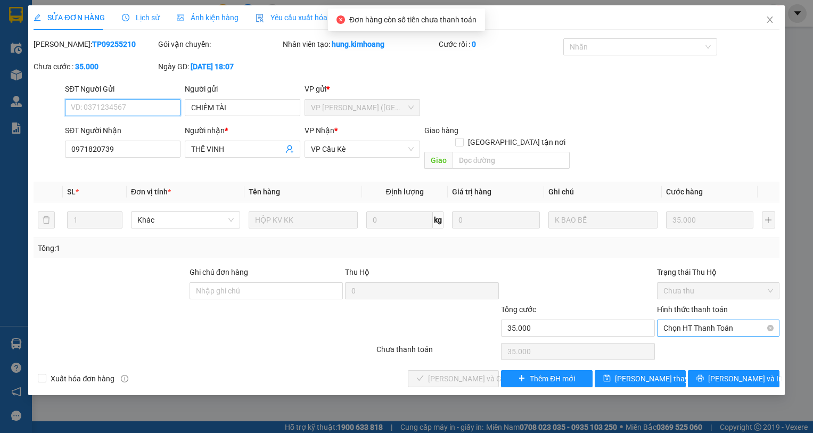
click at [702, 320] on span "Chọn HT Thanh Toán" at bounding box center [719, 328] width 110 height 16
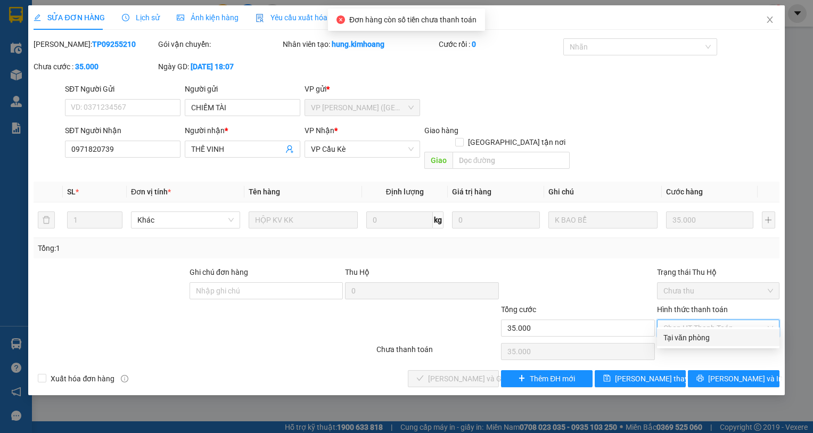
drag, startPoint x: 704, startPoint y: 337, endPoint x: 630, endPoint y: 352, distance: 75.5
click at [703, 337] on div "Tại văn phòng" at bounding box center [719, 338] width 110 height 12
type input "0"
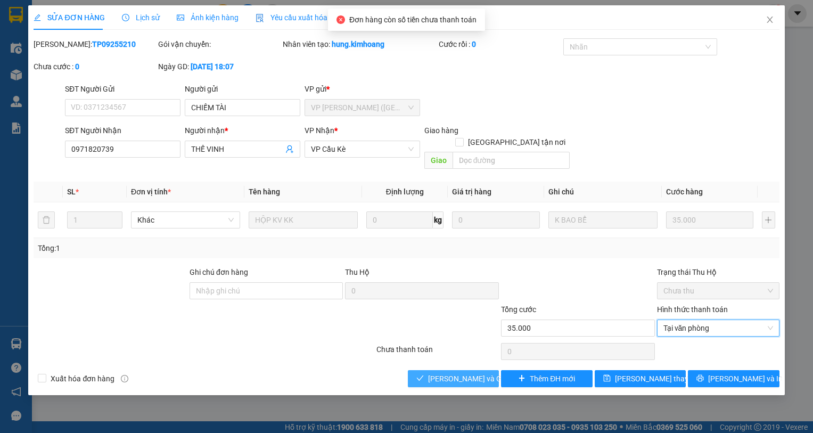
click at [464, 373] on button "[PERSON_NAME] và Giao hàng" at bounding box center [454, 378] width 92 height 17
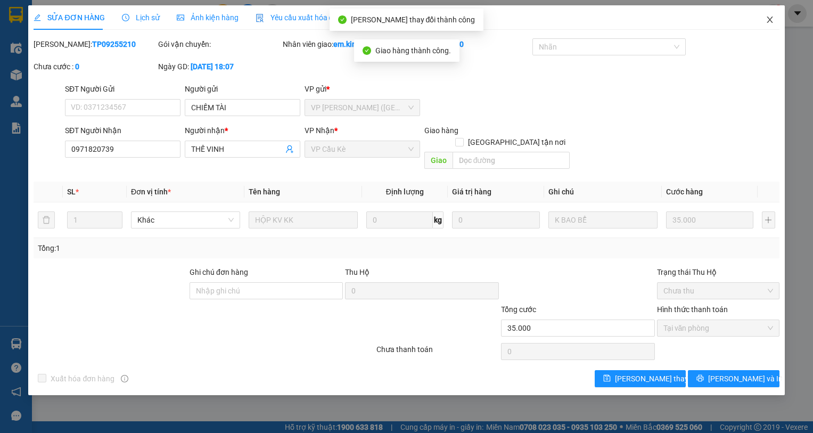
click at [777, 13] on span "Close" at bounding box center [770, 20] width 30 height 30
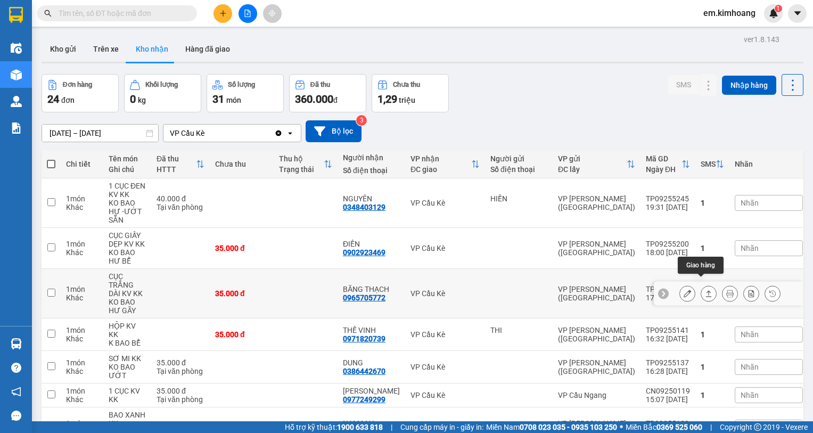
click at [706, 290] on icon at bounding box center [709, 293] width 6 height 6
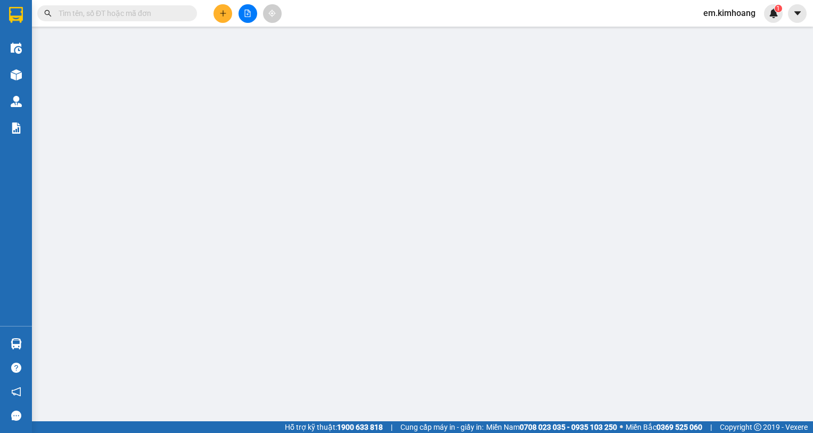
type input "0965705772"
type input "BĂNG THẠCH"
type input "35.000"
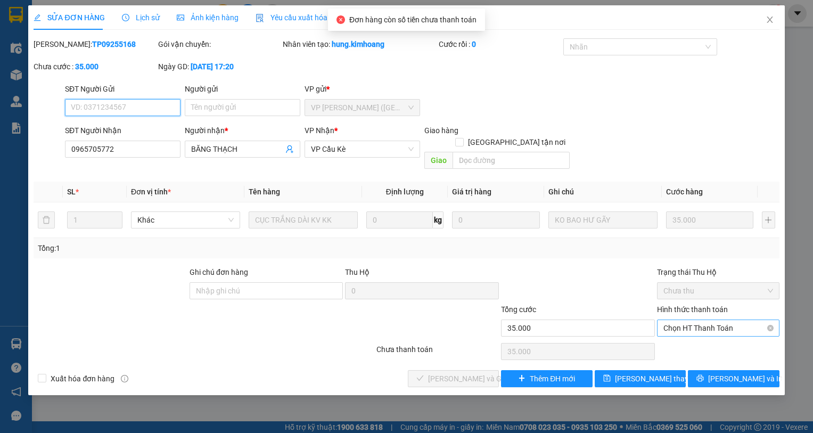
click at [714, 320] on span "Chọn HT Thanh Toán" at bounding box center [719, 328] width 110 height 16
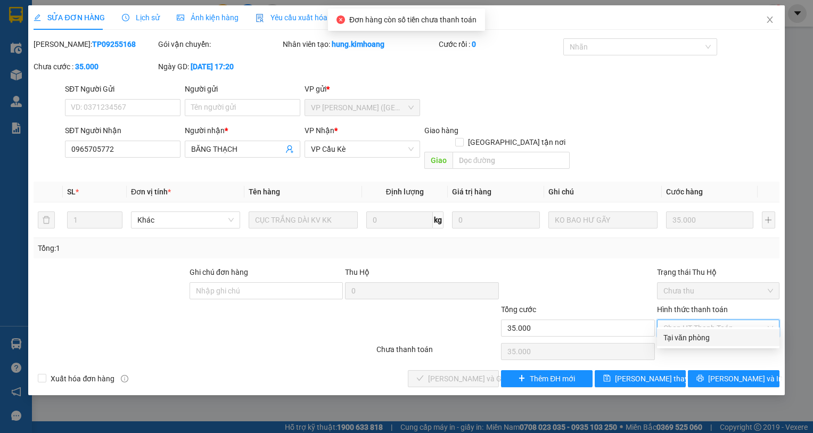
click at [710, 340] on div "Tại văn phòng" at bounding box center [719, 338] width 110 height 12
type input "0"
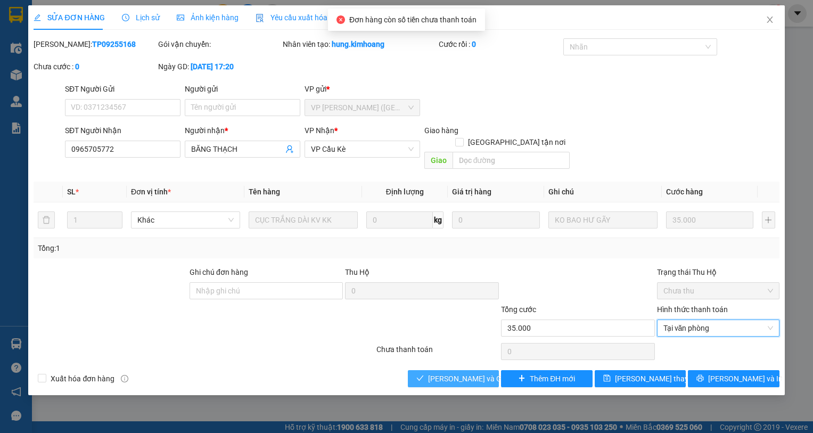
click at [487, 373] on span "[PERSON_NAME] và Giao hàng" at bounding box center [479, 379] width 102 height 12
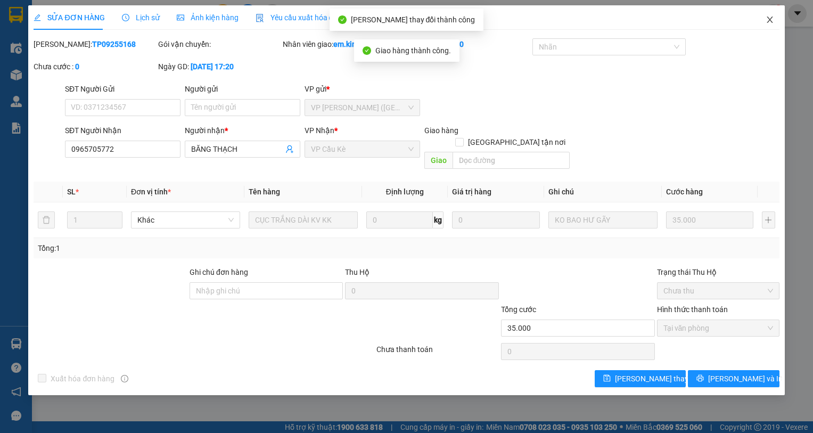
click at [772, 15] on span "Close" at bounding box center [770, 20] width 30 height 30
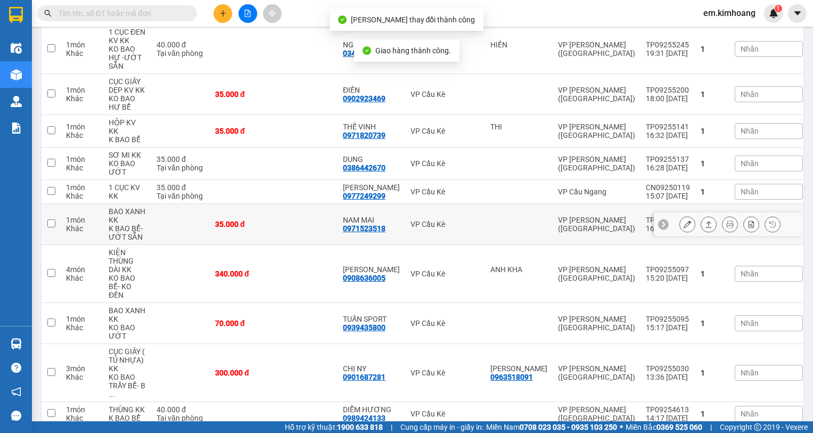
scroll to position [160, 0]
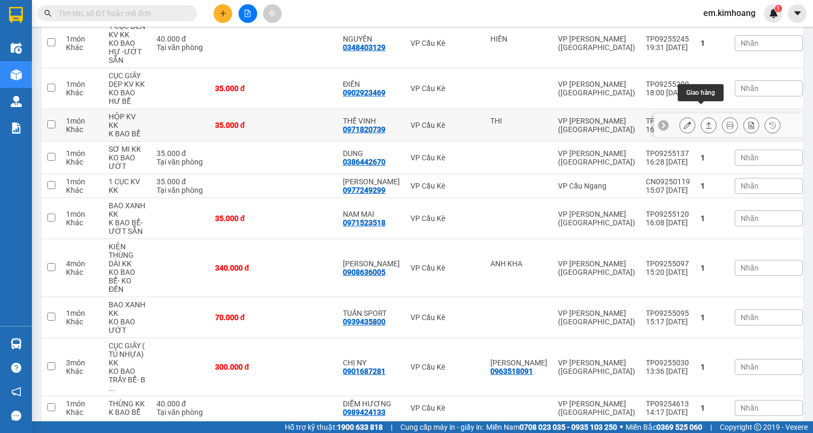
click at [705, 121] on icon at bounding box center [708, 124] width 7 height 7
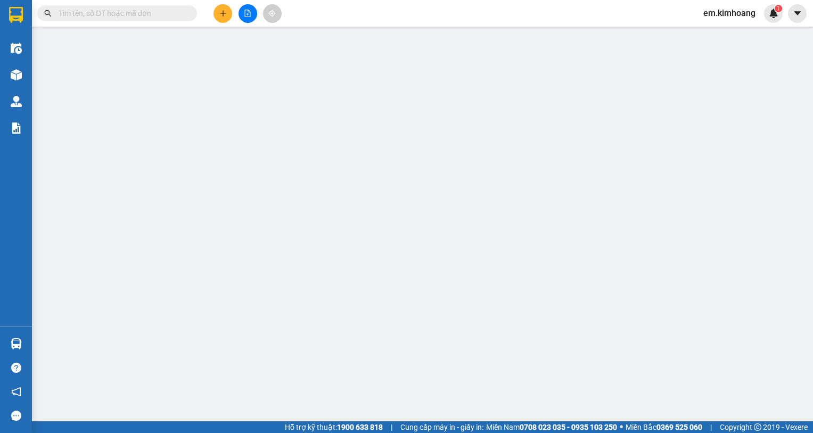
type input "THI"
type input "0971820739"
type input "THẾ VINH"
type input "35.000"
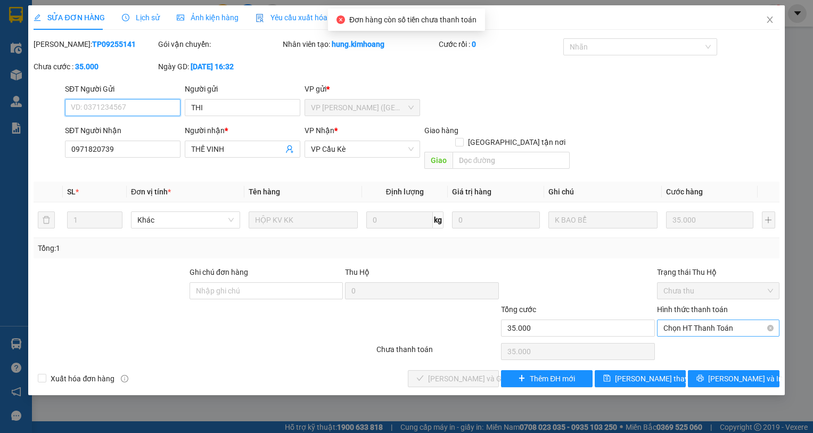
click at [700, 320] on span "Chọn HT Thanh Toán" at bounding box center [719, 328] width 110 height 16
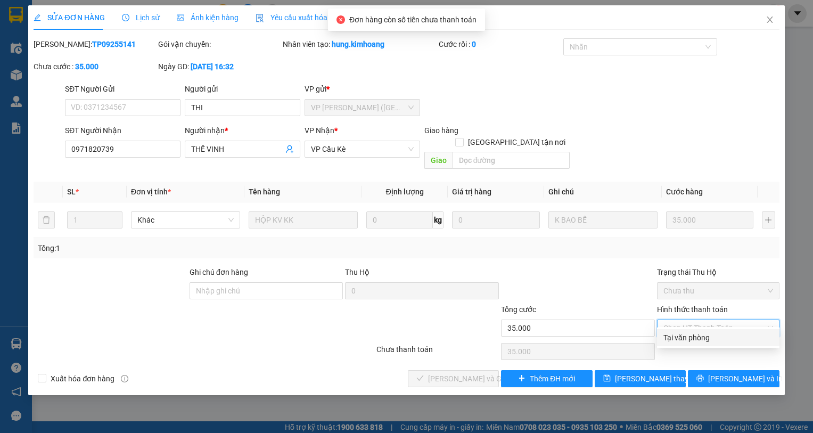
click at [704, 341] on div "Tại văn phòng" at bounding box center [719, 338] width 110 height 12
type input "0"
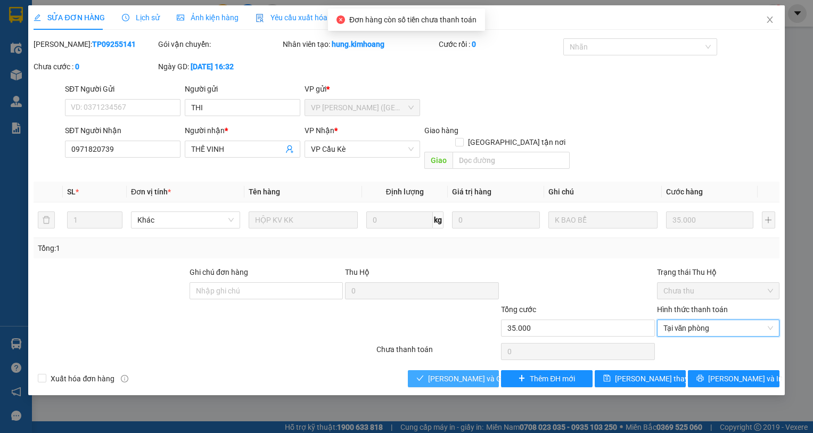
click at [474, 373] on span "[PERSON_NAME] và Giao hàng" at bounding box center [479, 379] width 102 height 12
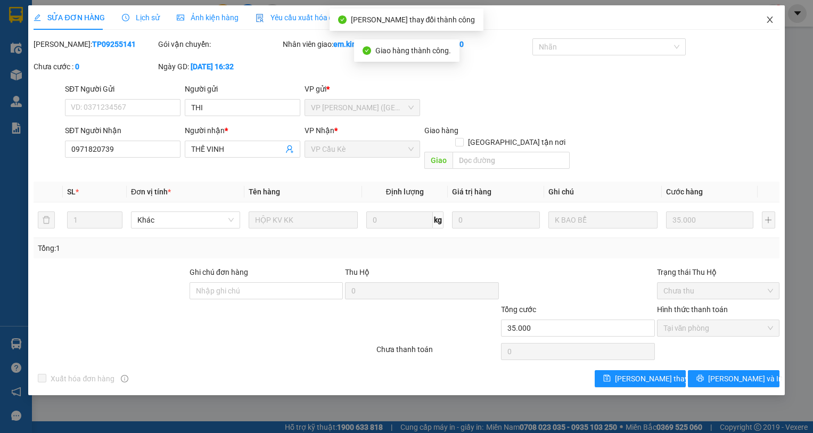
click at [768, 19] on icon "close" at bounding box center [770, 19] width 9 height 9
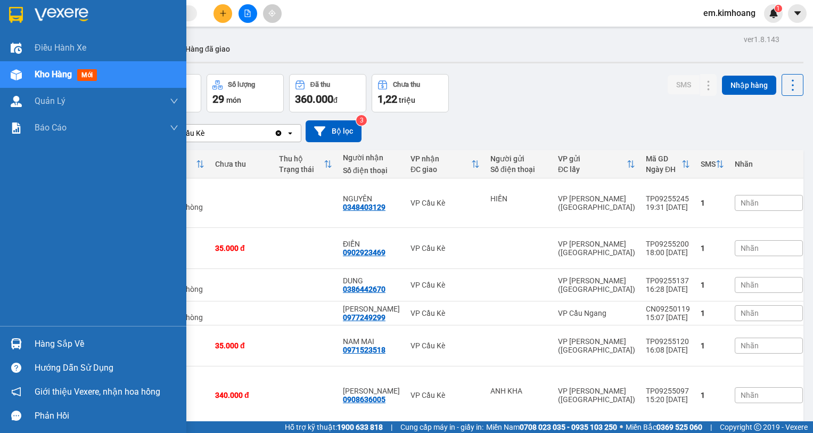
click at [12, 347] on img at bounding box center [16, 343] width 11 height 11
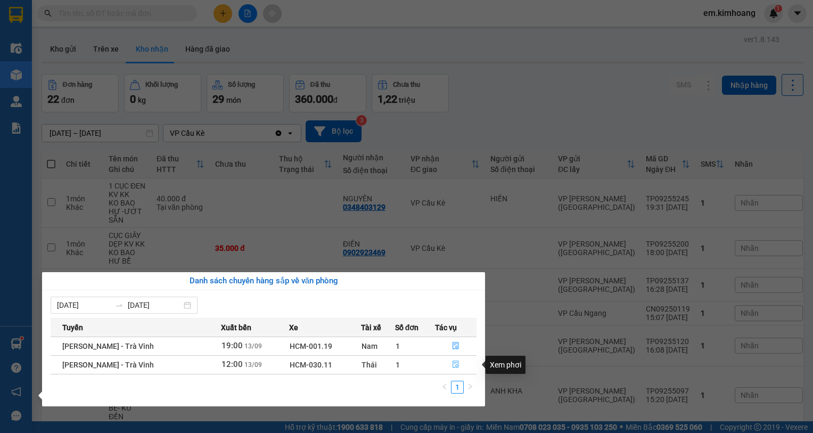
click at [458, 362] on icon "file-done" at bounding box center [455, 364] width 7 height 7
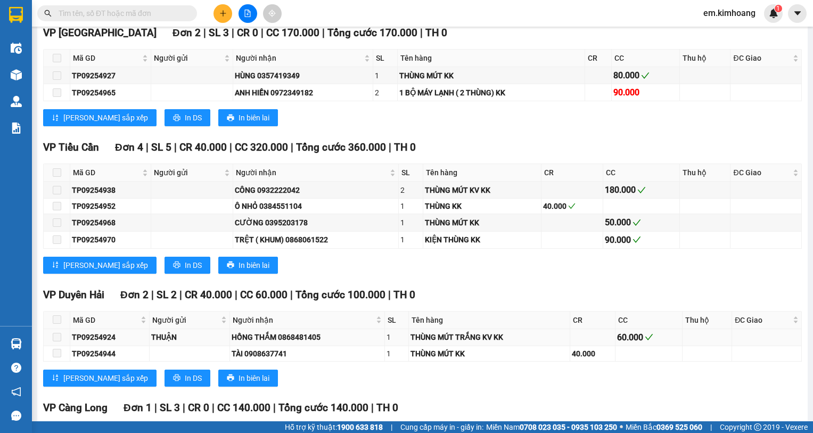
scroll to position [1307, 0]
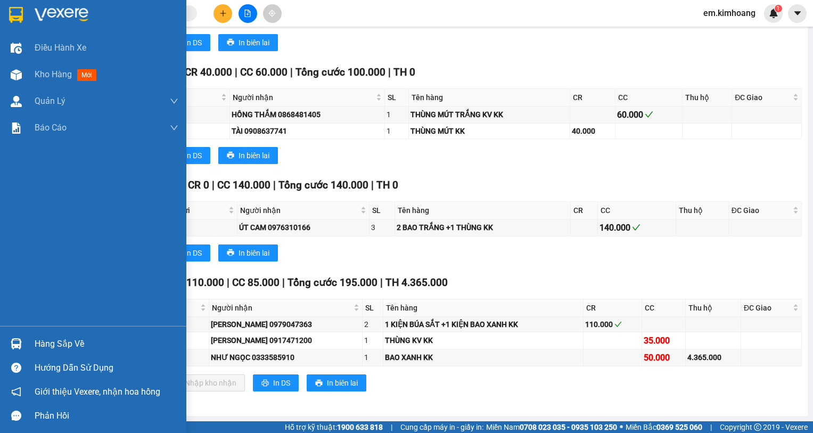
click at [31, 347] on div "Hàng sắp về" at bounding box center [93, 344] width 186 height 24
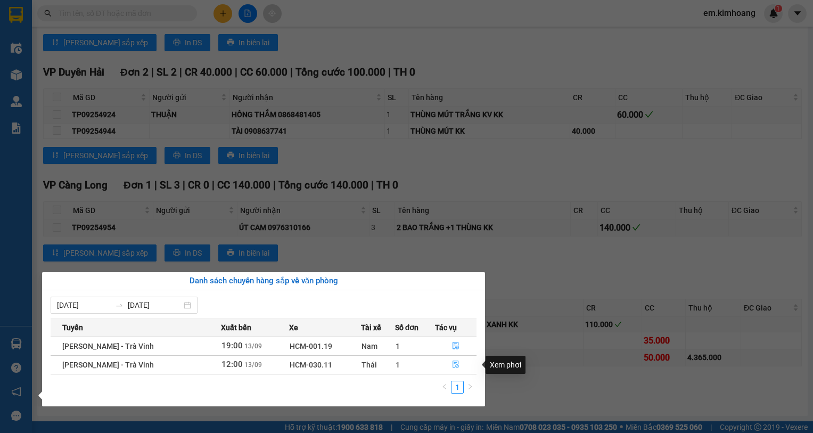
click at [450, 365] on button "button" at bounding box center [456, 364] width 41 height 17
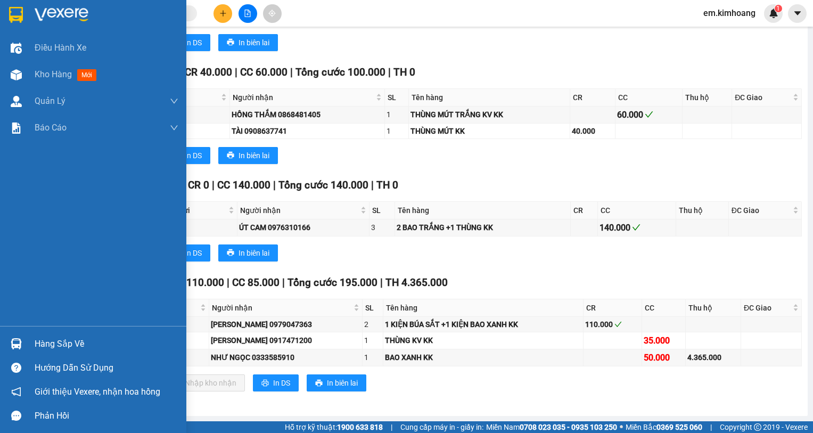
click at [24, 342] on div at bounding box center [16, 343] width 19 height 19
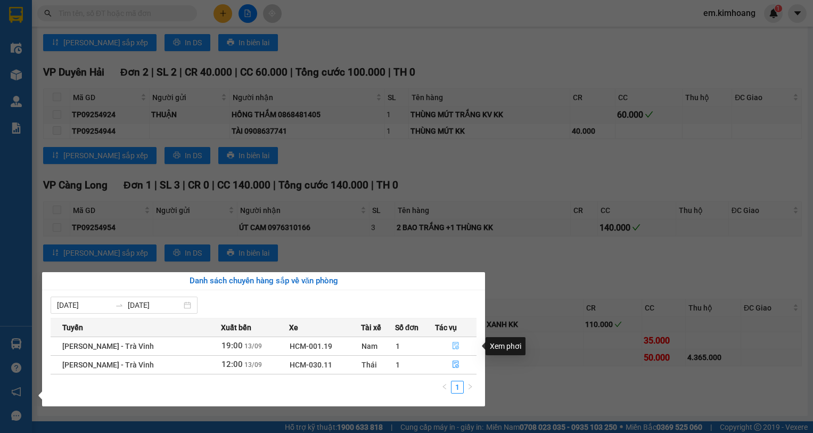
click at [454, 343] on icon "file-done" at bounding box center [455, 345] width 7 height 7
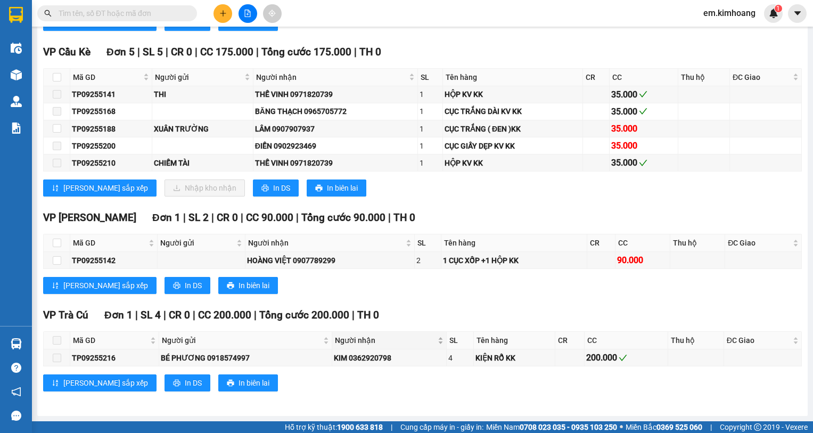
scroll to position [1931, 0]
click at [55, 76] on input "checkbox" at bounding box center [57, 77] width 9 height 9
checkbox input "true"
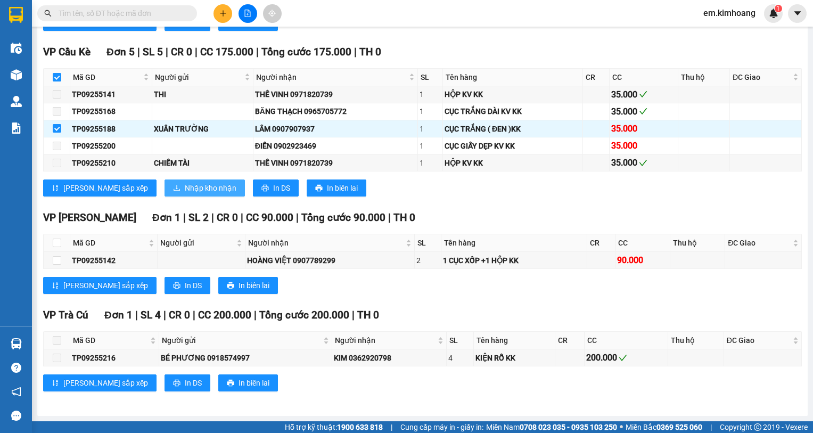
click at [185, 192] on span "Nhập kho nhận" at bounding box center [211, 188] width 52 height 12
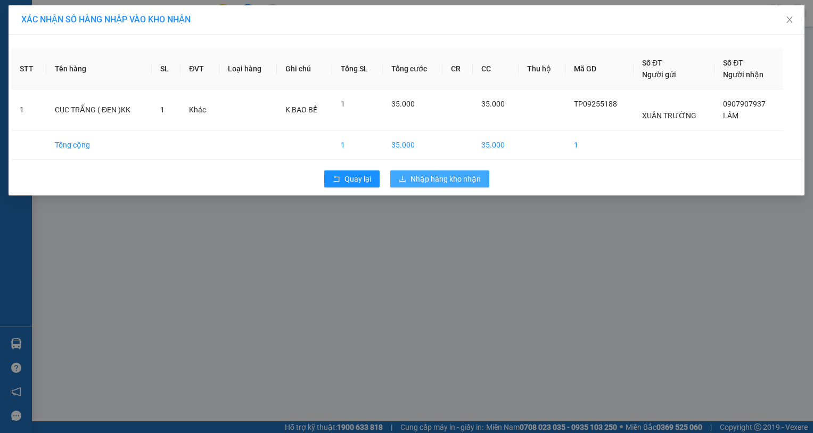
click at [435, 180] on span "Nhập hàng kho nhận" at bounding box center [446, 179] width 70 height 12
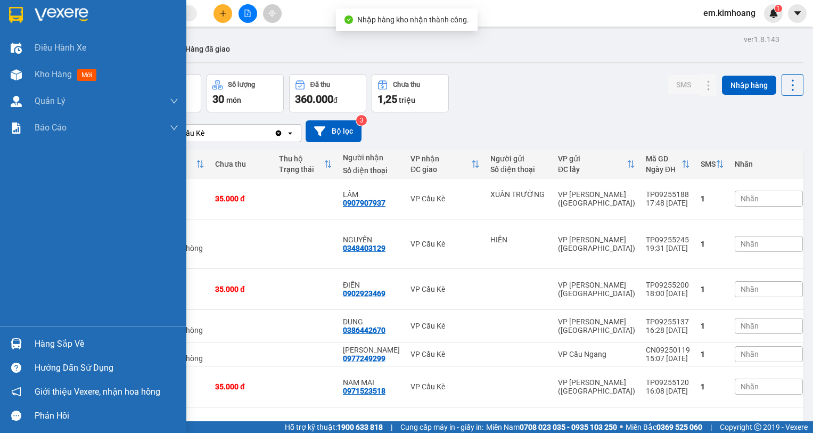
click at [20, 348] on img at bounding box center [16, 343] width 11 height 11
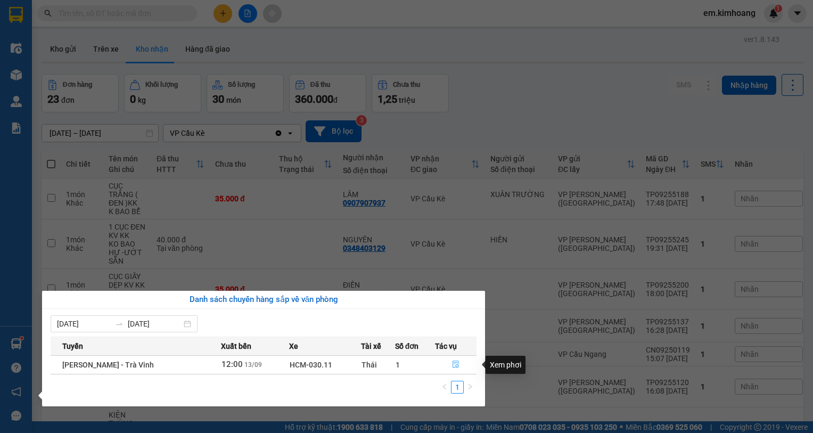
click at [454, 363] on icon "file-done" at bounding box center [456, 364] width 6 height 7
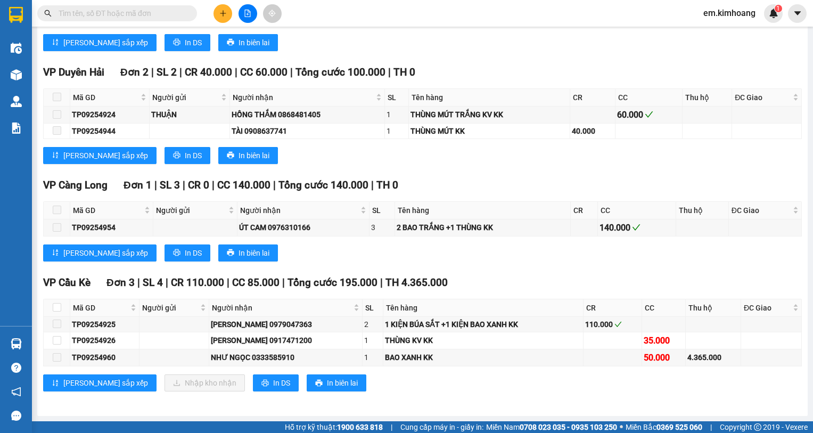
scroll to position [1307, 0]
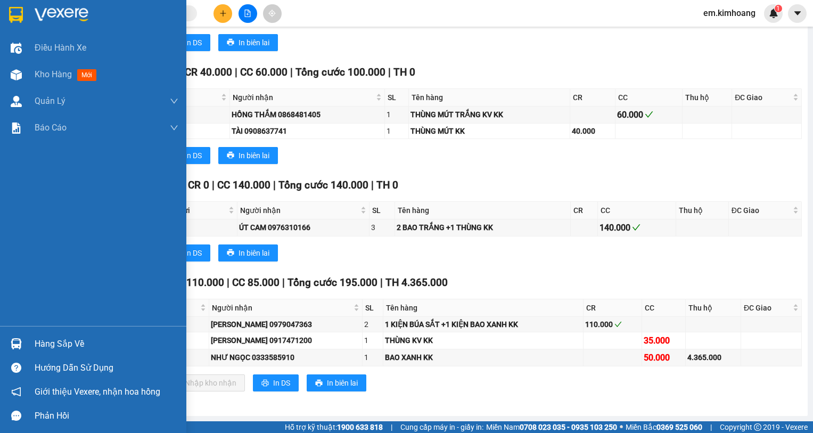
click at [32, 342] on div "Hàng sắp về" at bounding box center [93, 344] width 186 height 24
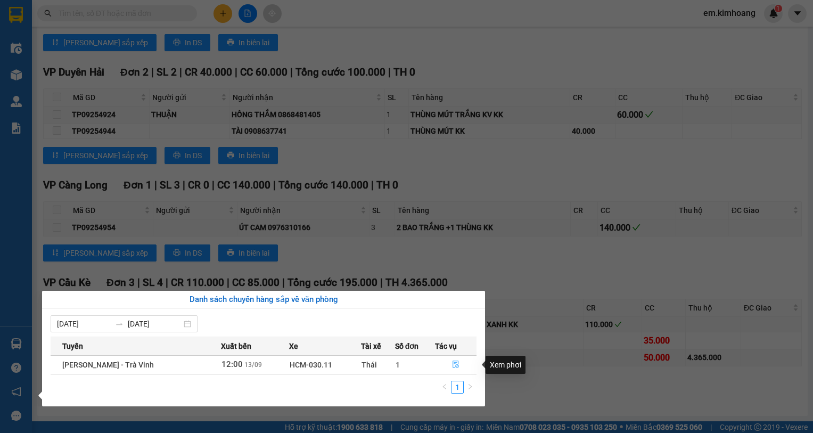
click at [453, 365] on icon "file-done" at bounding box center [456, 364] width 6 height 7
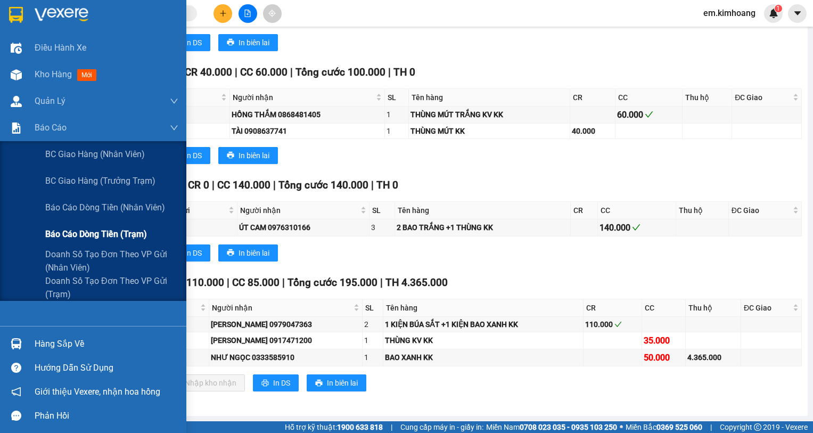
click at [90, 228] on span "Báo cáo dòng tiền (trạm)" at bounding box center [96, 233] width 102 height 13
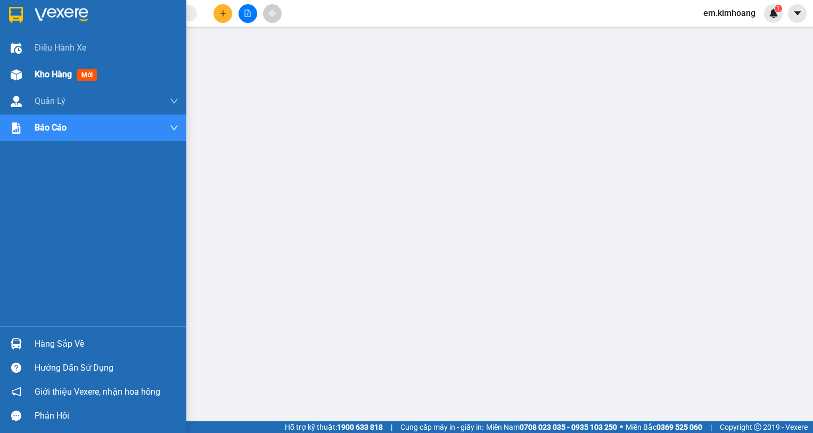
click at [54, 68] on div "Kho hàng mới" at bounding box center [68, 74] width 67 height 13
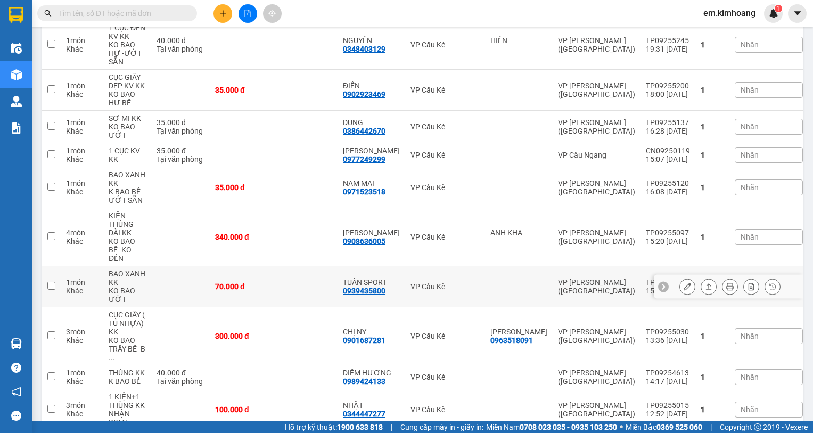
scroll to position [107, 0]
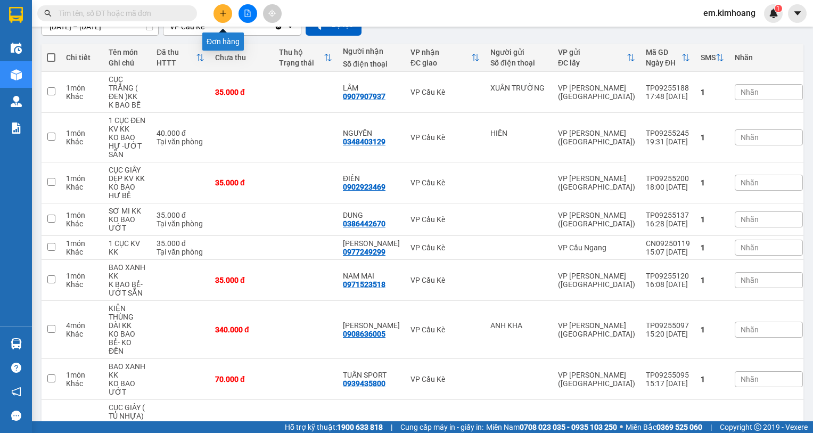
click at [222, 17] on button at bounding box center [223, 13] width 19 height 19
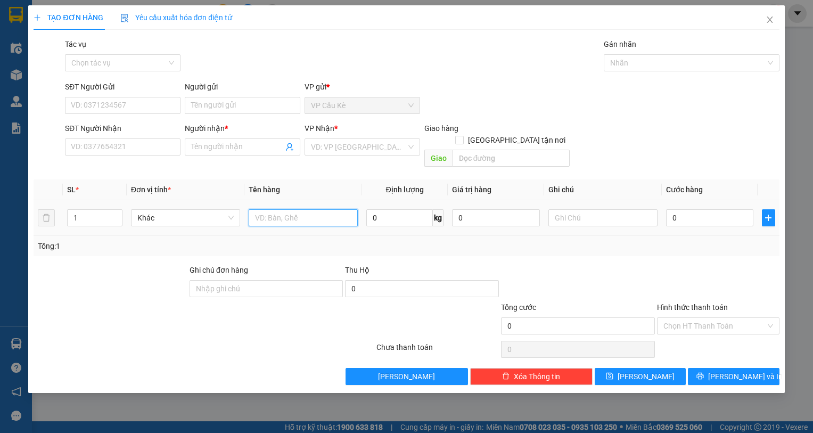
click at [297, 209] on input "text" at bounding box center [303, 217] width 109 height 17
type input "1 THÙNG GIẤY KK"
click at [253, 106] on input "Người gửi" at bounding box center [243, 105] width 116 height 17
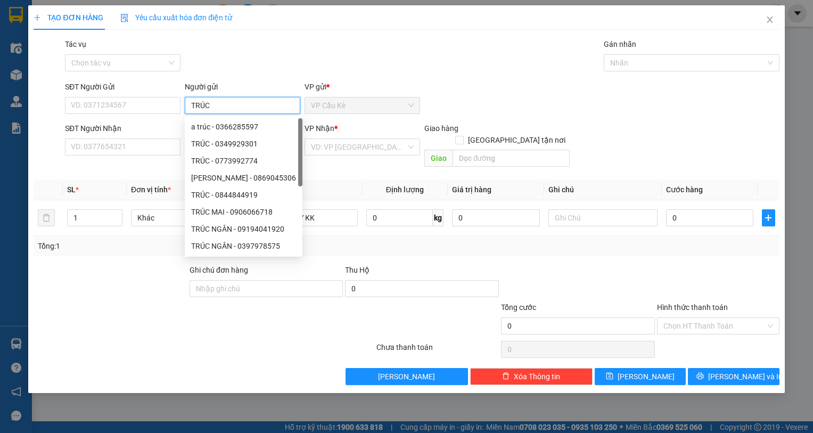
click at [268, 145] on div "a trúc - 0366285597 TRÚC - 0349929301 TRÚC - 0773992774 TRÚC HUỲNH - 0869045306…" at bounding box center [244, 203] width 118 height 170
type input "TRÚC"
drag, startPoint x: 343, startPoint y: 145, endPoint x: 342, endPoint y: 154, distance: 9.6
click at [342, 146] on input "search" at bounding box center [358, 147] width 95 height 16
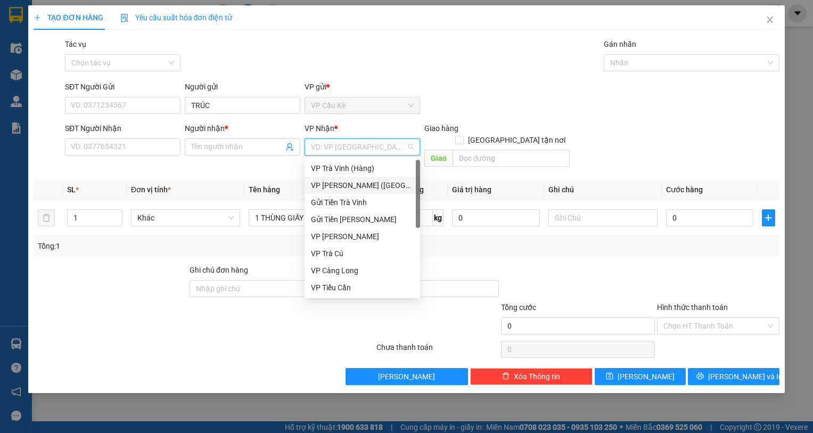
click at [354, 181] on div "VP [PERSON_NAME] ([GEOGRAPHIC_DATA])" at bounding box center [362, 185] width 103 height 12
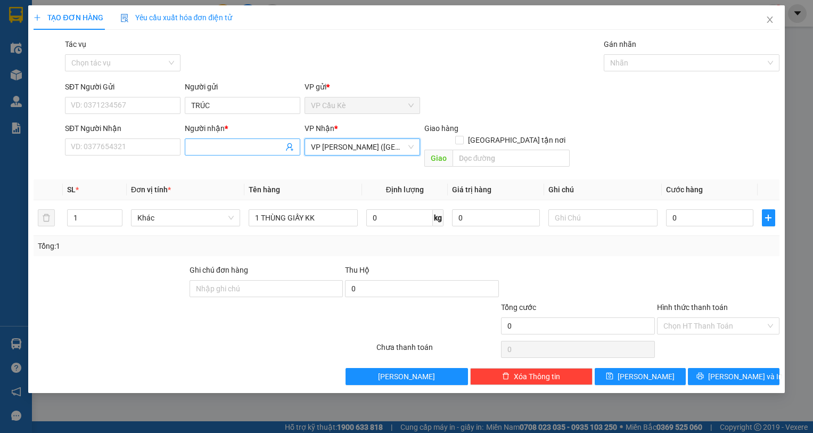
click at [233, 143] on input "Người nhận *" at bounding box center [237, 147] width 92 height 12
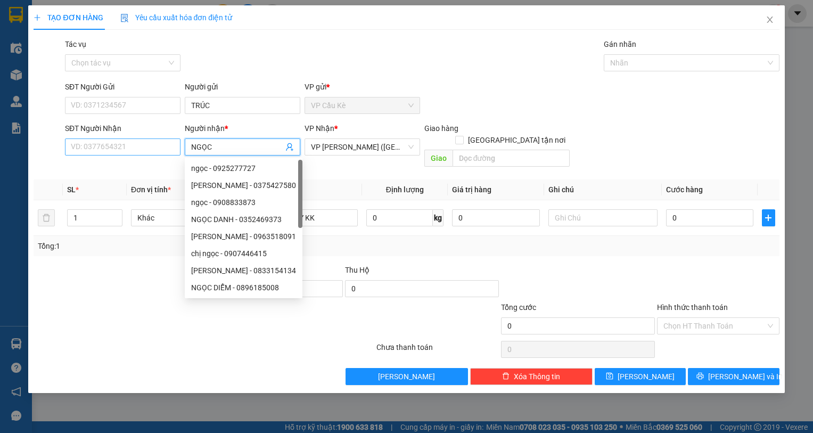
type input "NGỌC"
click at [150, 146] on input "SĐT Người Nhận" at bounding box center [123, 146] width 116 height 17
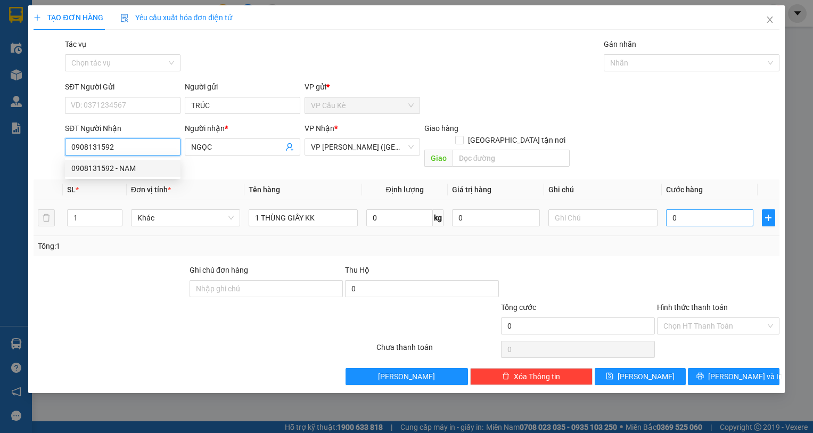
type input "0908131592"
click at [702, 209] on input "0" at bounding box center [710, 217] width 88 height 17
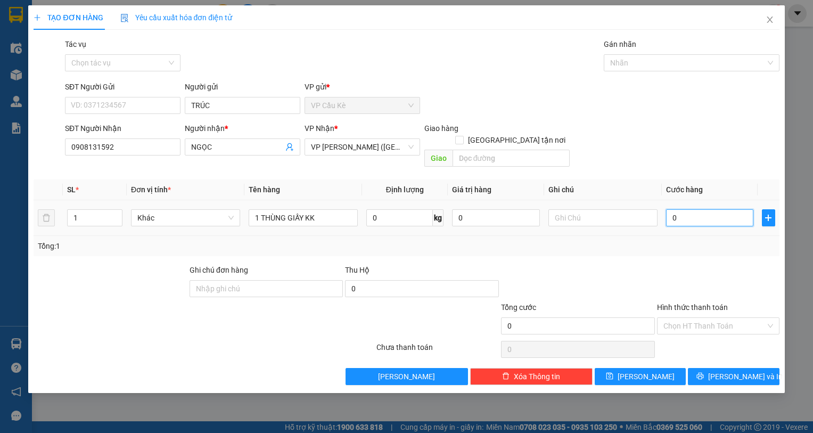
type input "4"
type input "40"
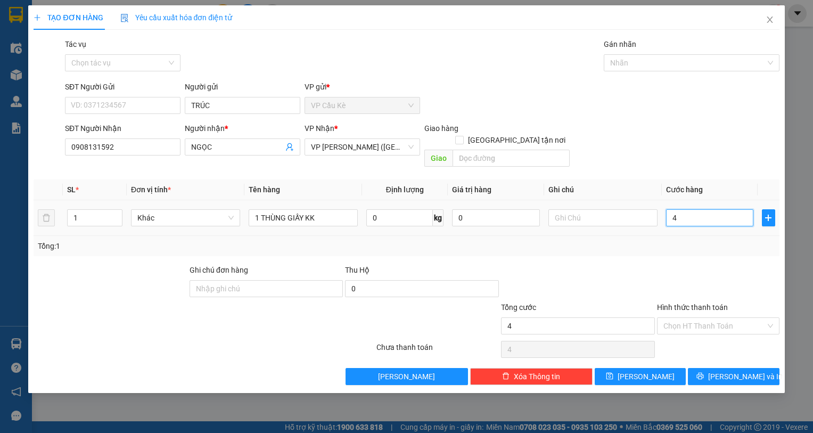
type input "40"
type input "40.000"
click at [736, 318] on input "Hình thức thanh toán" at bounding box center [715, 326] width 102 height 16
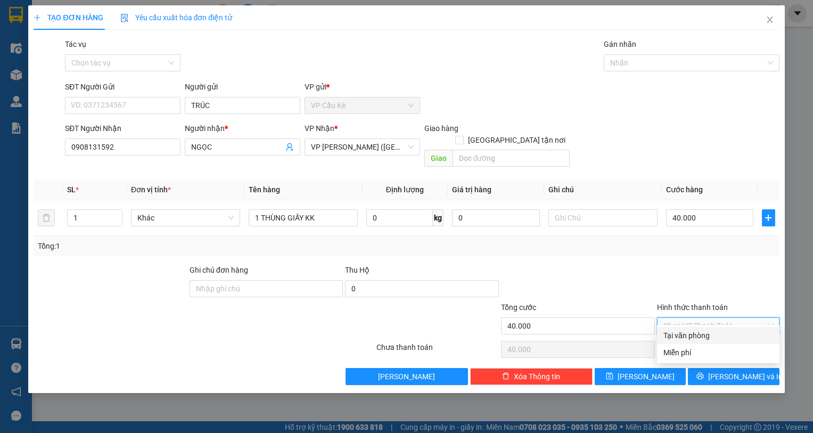
click at [744, 336] on div "Tại văn phòng" at bounding box center [719, 336] width 110 height 12
type input "0"
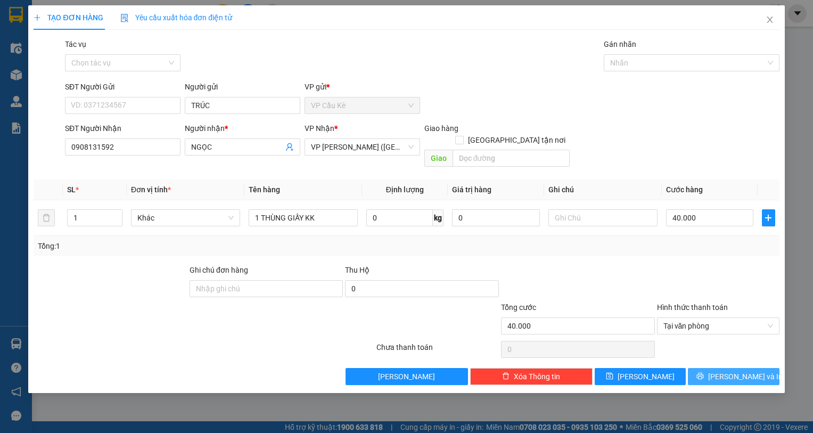
click at [745, 371] on span "[PERSON_NAME] và In" at bounding box center [745, 377] width 75 height 12
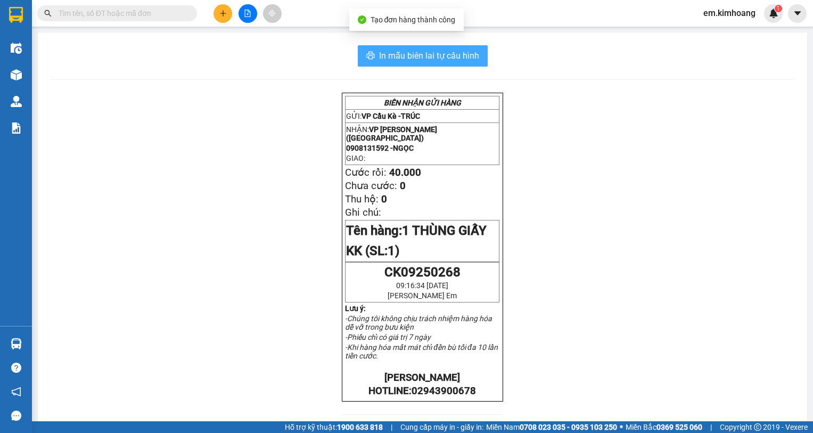
click at [437, 48] on button "In mẫu biên lai tự cấu hình" at bounding box center [423, 55] width 130 height 21
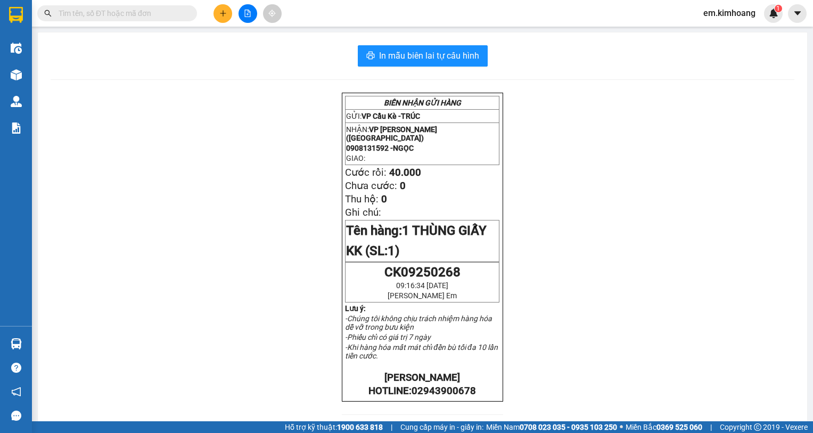
drag, startPoint x: 627, startPoint y: 13, endPoint x: 623, endPoint y: 19, distance: 6.9
click at [623, 19] on div "Kết quả tìm kiếm ( 0 ) Bộ lọc No Data em.kimhoang 1" at bounding box center [406, 13] width 813 height 27
drag, startPoint x: 631, startPoint y: 13, endPoint x: 648, endPoint y: 7, distance: 18.2
click at [640, 11] on div "Kết quả tìm kiếm ( 0 ) Bộ lọc No Data em.kimhoang 1" at bounding box center [406, 13] width 813 height 27
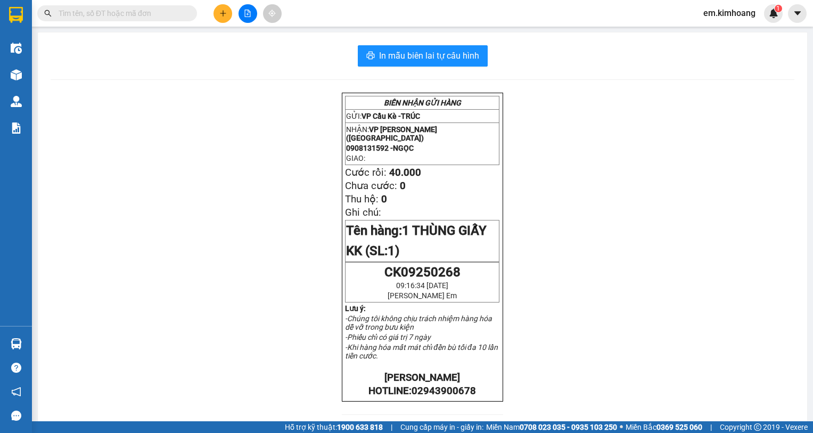
click at [606, 5] on div "Kết quả tìm kiếm ( 0 ) Bộ lọc No Data em.kimhoang 1" at bounding box center [406, 13] width 813 height 27
click at [615, 30] on section "Kết quả tìm kiếm ( 0 ) Bộ lọc No Data em.[PERSON_NAME] 1 Điều hành xe Kho hàng …" at bounding box center [406, 216] width 813 height 433
click at [225, 10] on icon "plus" at bounding box center [222, 13] width 7 height 7
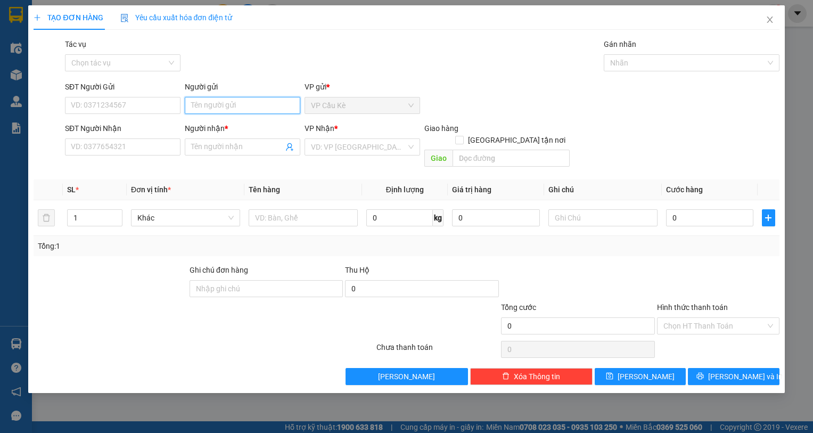
click at [260, 107] on input "Người gửi" at bounding box center [243, 105] width 116 height 17
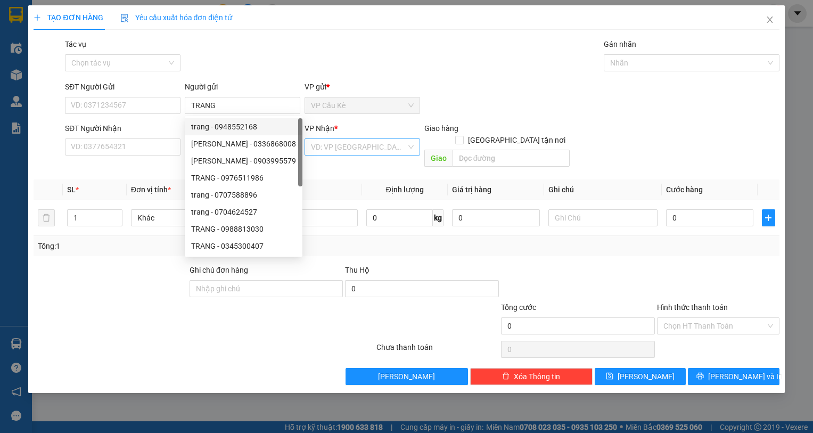
type input "TRANG"
click at [371, 150] on input "search" at bounding box center [358, 147] width 95 height 16
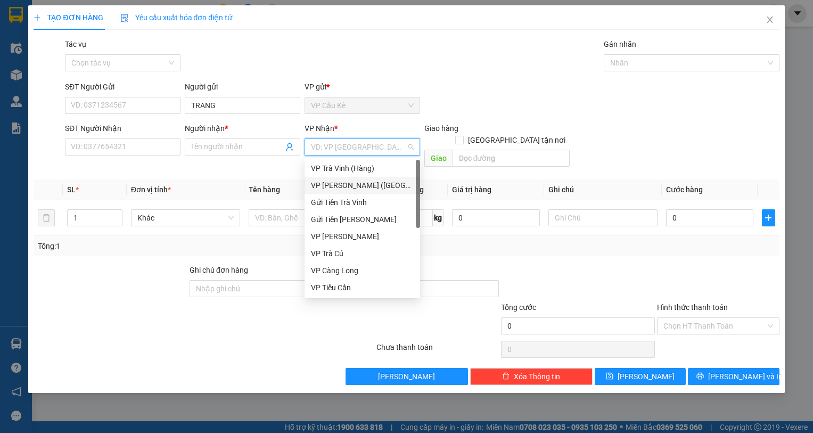
click at [373, 182] on div "VP [PERSON_NAME] ([GEOGRAPHIC_DATA])" at bounding box center [362, 185] width 103 height 12
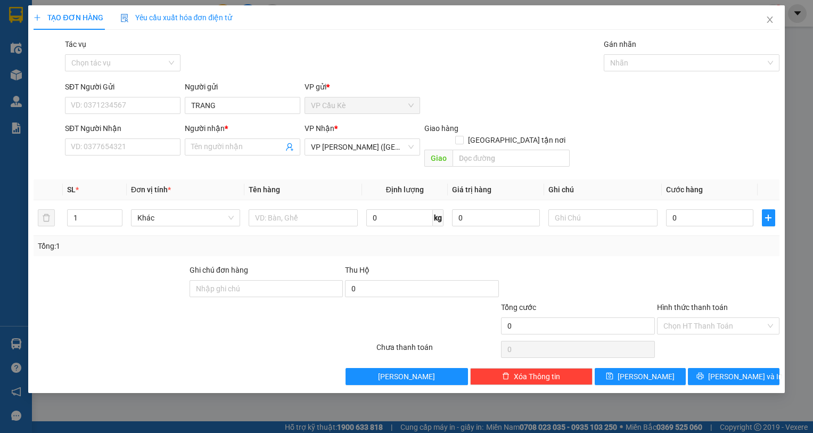
click at [148, 137] on div "SĐT Người Nhận" at bounding box center [123, 130] width 116 height 16
click at [163, 152] on input "SĐT Người Nhận" at bounding box center [123, 146] width 116 height 17
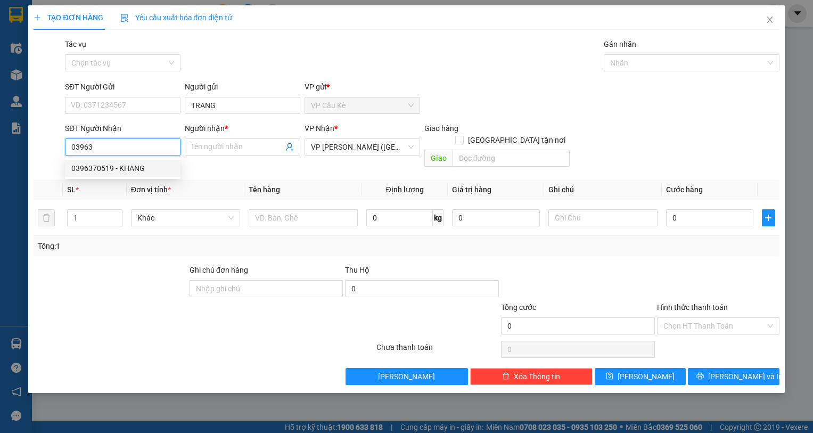
click at [159, 165] on div "0396370519 - KHANG" at bounding box center [122, 168] width 103 height 12
type input "0396370519"
type input "KHANG"
type input "75.000"
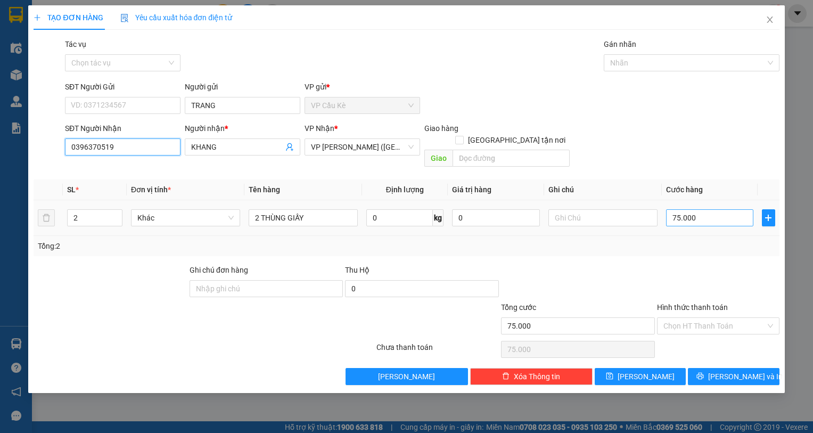
type input "0396370519"
click at [702, 209] on input "75.000" at bounding box center [710, 217] width 88 height 17
type input "0"
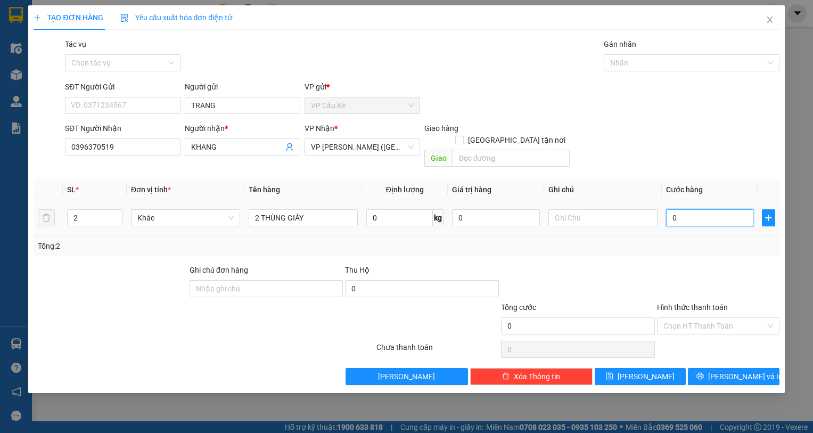
type input "8"
type input "08"
type input "80"
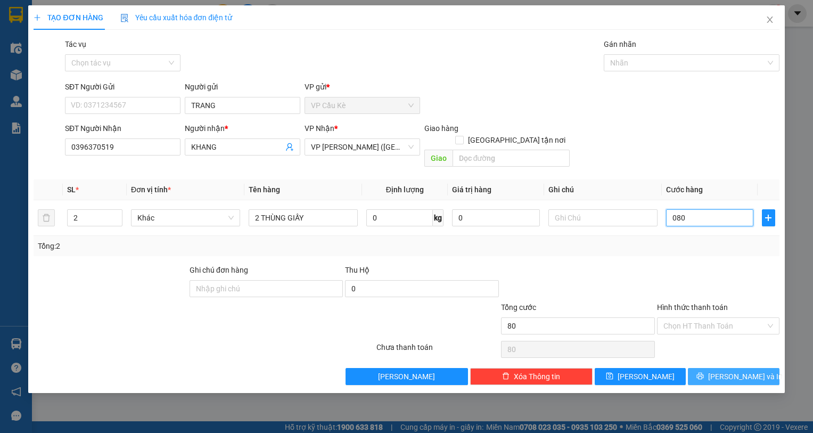
type input "080"
type input "80.000"
click at [737, 371] on span "[PERSON_NAME] và In" at bounding box center [745, 377] width 75 height 12
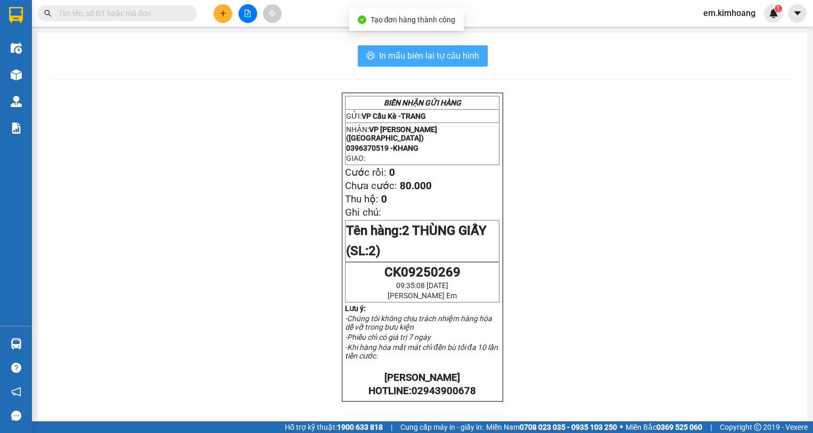
click at [394, 60] on span "In mẫu biên lai tự cấu hình" at bounding box center [429, 55] width 100 height 13
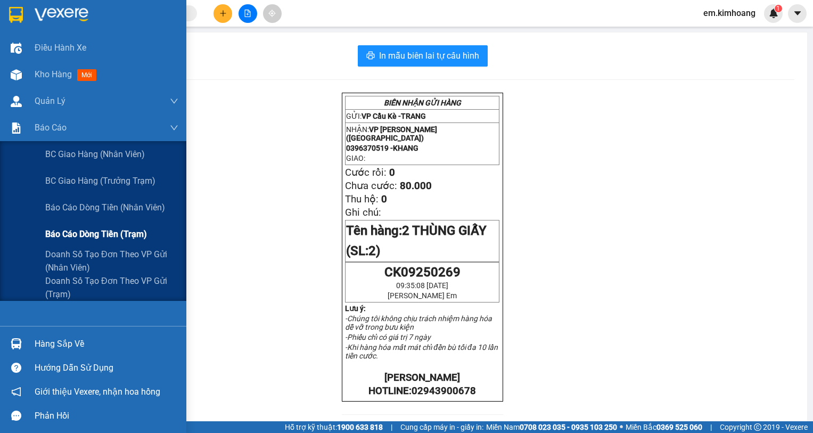
click at [89, 237] on span "Báo cáo dòng tiền (trạm)" at bounding box center [96, 233] width 102 height 13
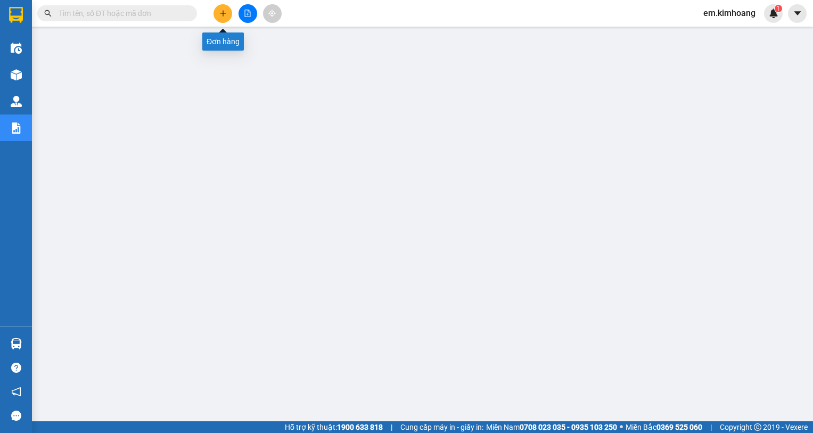
click at [218, 13] on button at bounding box center [223, 13] width 19 height 19
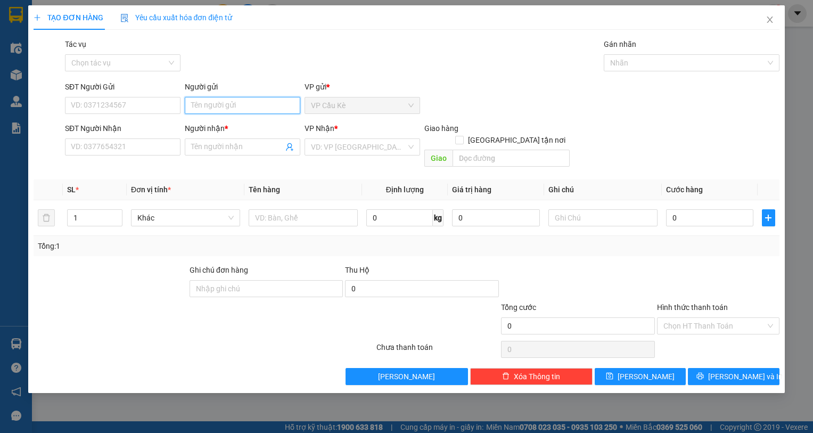
click at [252, 105] on input "Người gửi" at bounding box center [243, 105] width 116 height 17
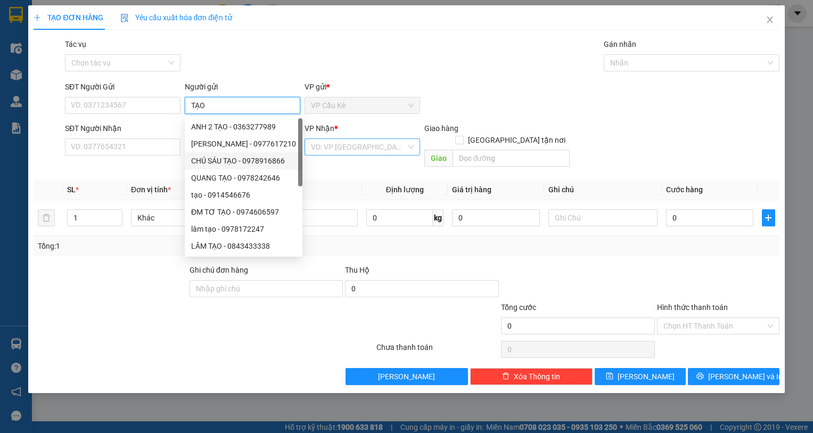
type input "TẠO"
click at [332, 149] on input "search" at bounding box center [358, 147] width 95 height 16
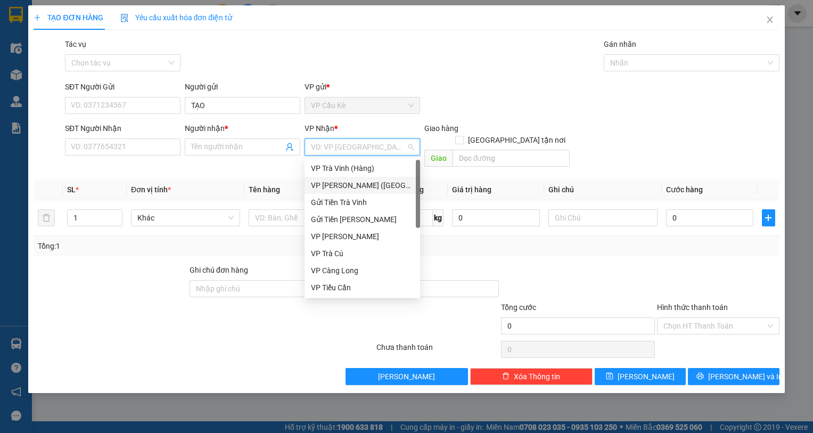
click at [374, 183] on div "VP [PERSON_NAME] ([GEOGRAPHIC_DATA])" at bounding box center [362, 185] width 103 height 12
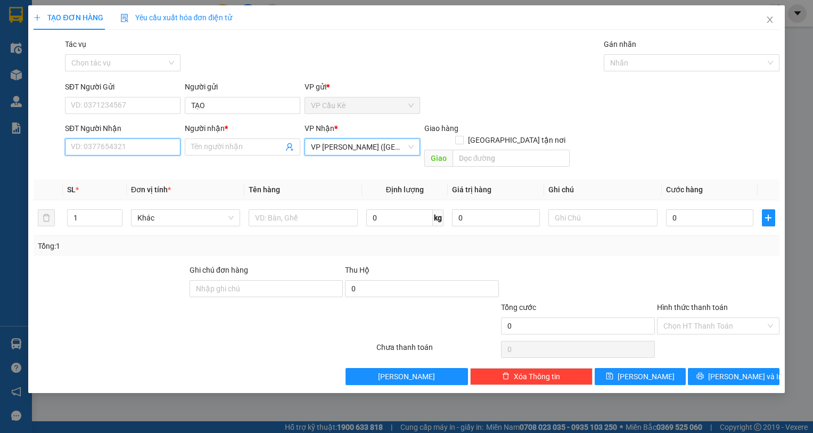
click at [162, 148] on input "SĐT Người Nhận" at bounding box center [123, 146] width 116 height 17
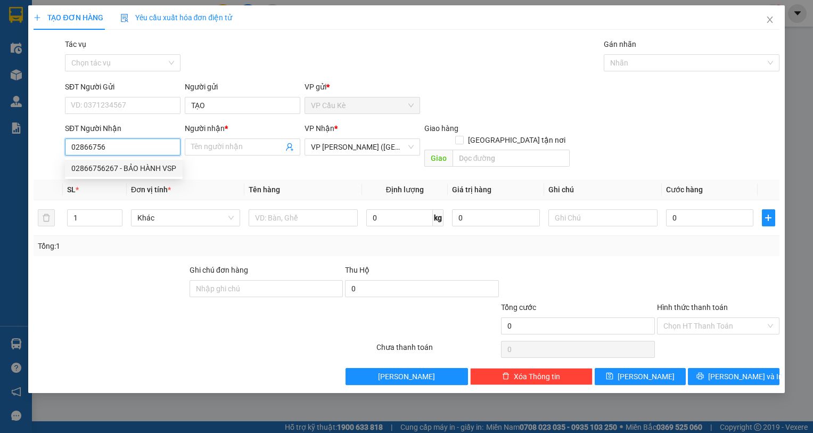
click at [167, 170] on div "02866756267 - BẢO HÀNH VSP" at bounding box center [123, 168] width 105 height 12
type input "02866756267"
type input "BẢO HÀNH VSP"
type input "35.000"
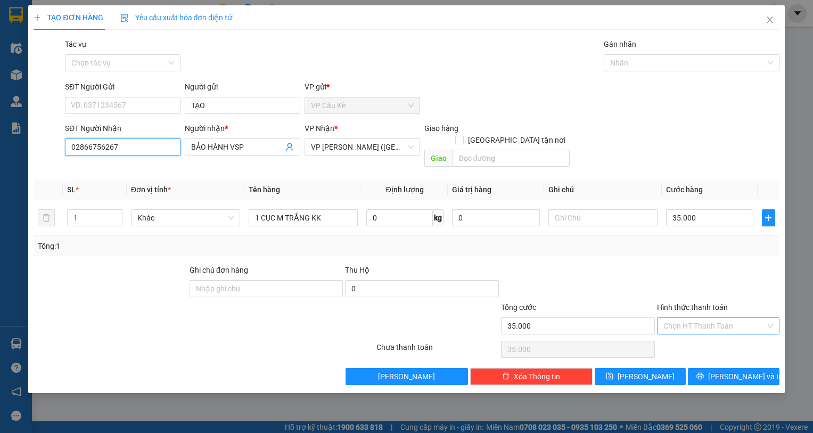
type input "02866756267"
click at [718, 318] on input "Hình thức thanh toán" at bounding box center [715, 326] width 102 height 16
click at [722, 330] on div "Tại văn phòng" at bounding box center [719, 336] width 110 height 12
type input "0"
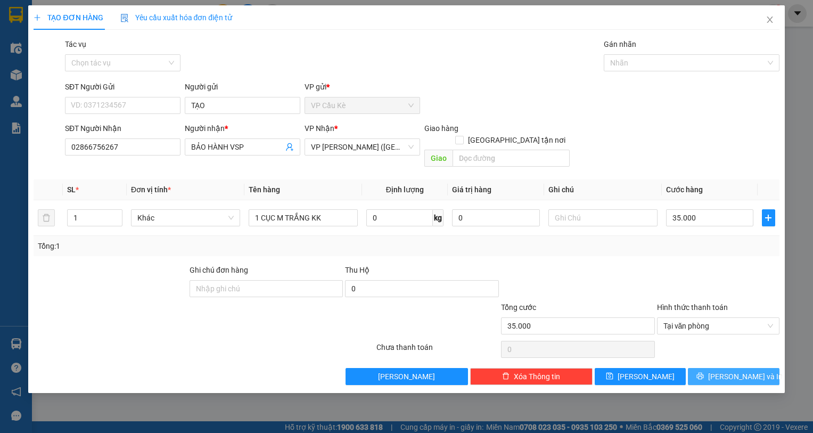
click at [724, 371] on span "[PERSON_NAME] và In" at bounding box center [745, 377] width 75 height 12
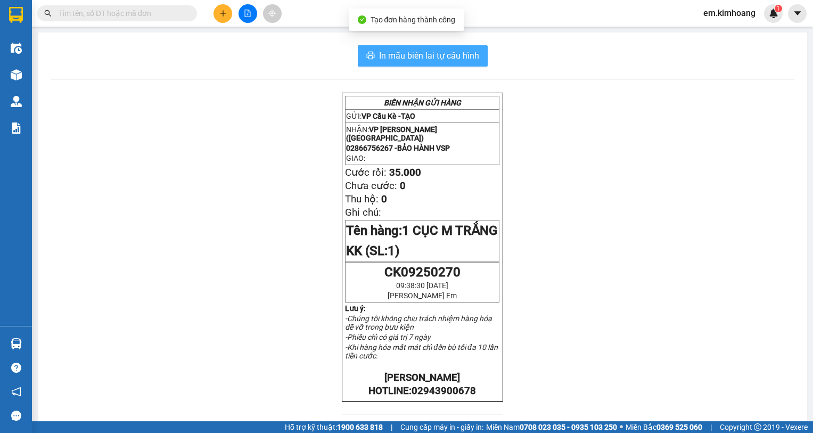
drag, startPoint x: 414, startPoint y: 48, endPoint x: 533, endPoint y: 248, distance: 231.9
click at [415, 49] on button "In mẫu biên lai tự cấu hình" at bounding box center [423, 55] width 130 height 21
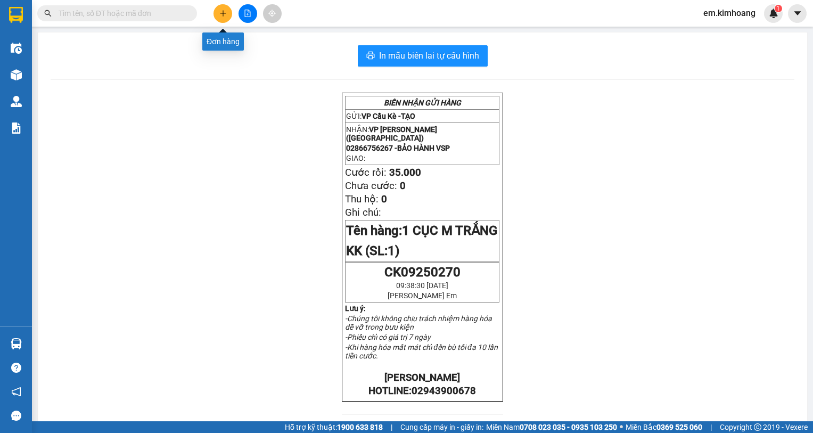
click at [227, 10] on button at bounding box center [223, 13] width 19 height 19
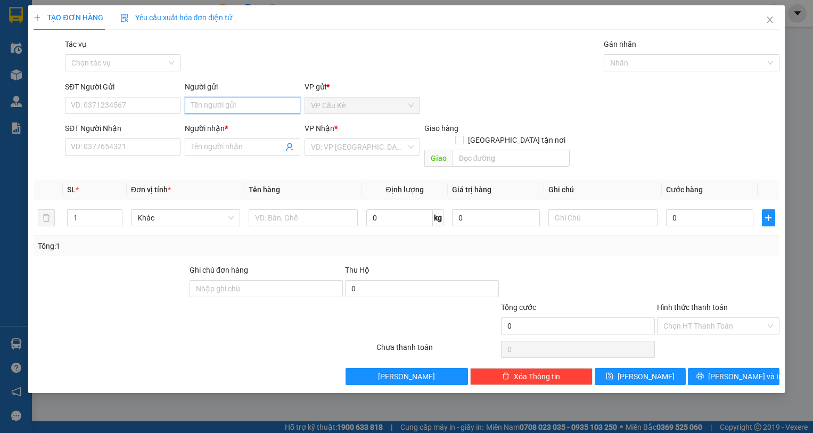
click at [230, 103] on input "Người gửi" at bounding box center [243, 105] width 116 height 17
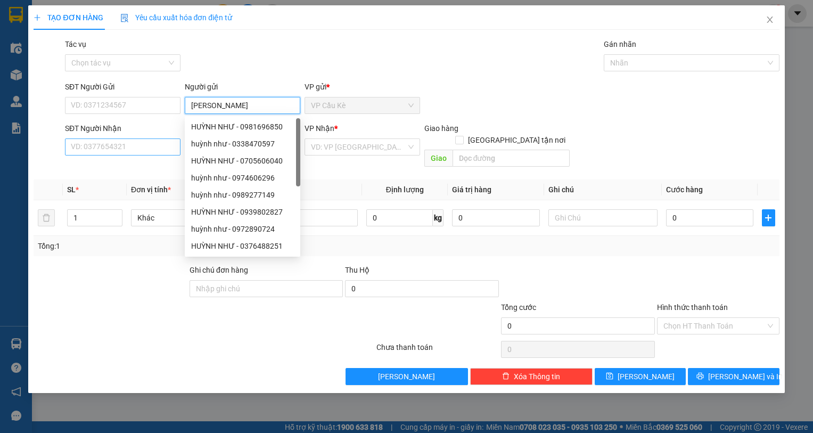
type input "HUỲNH NHƯ"
click at [171, 148] on input "SĐT Người Nhận" at bounding box center [123, 146] width 116 height 17
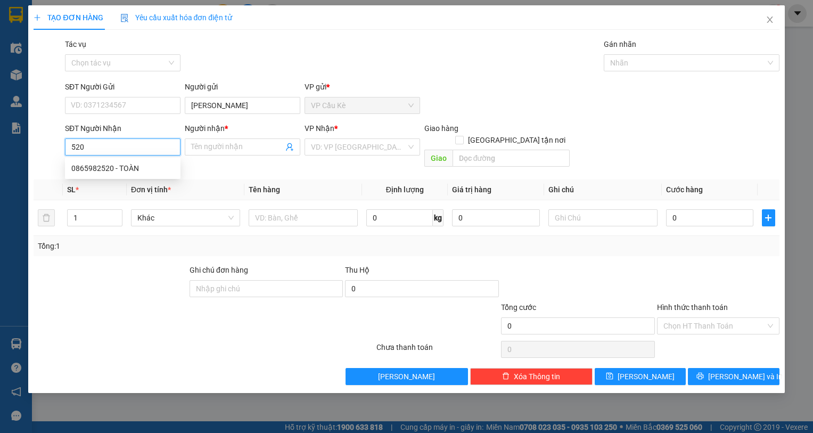
click at [164, 164] on div "0865982520 - TOÀN" at bounding box center [122, 168] width 103 height 12
type input "0865982520"
type input "TOÀN"
type input "25.000"
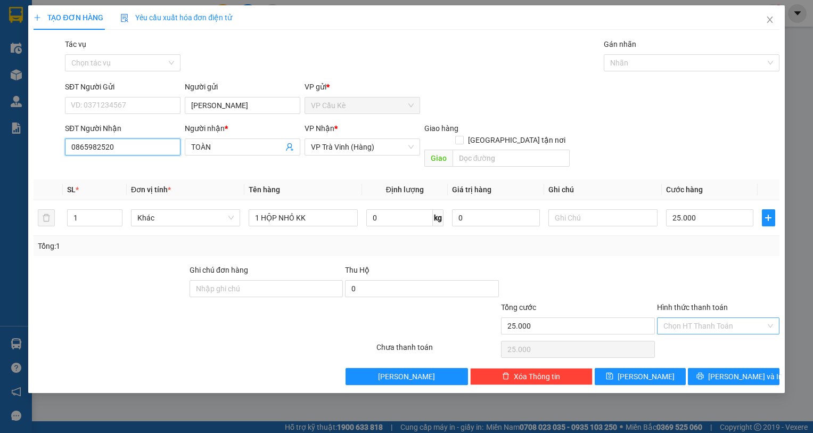
type input "0865982520"
click at [735, 318] on input "Hình thức thanh toán" at bounding box center [715, 326] width 102 height 16
click at [733, 333] on div "Tại văn phòng" at bounding box center [719, 336] width 110 height 12
type input "0"
click at [725, 371] on span "[PERSON_NAME] và In" at bounding box center [745, 377] width 75 height 12
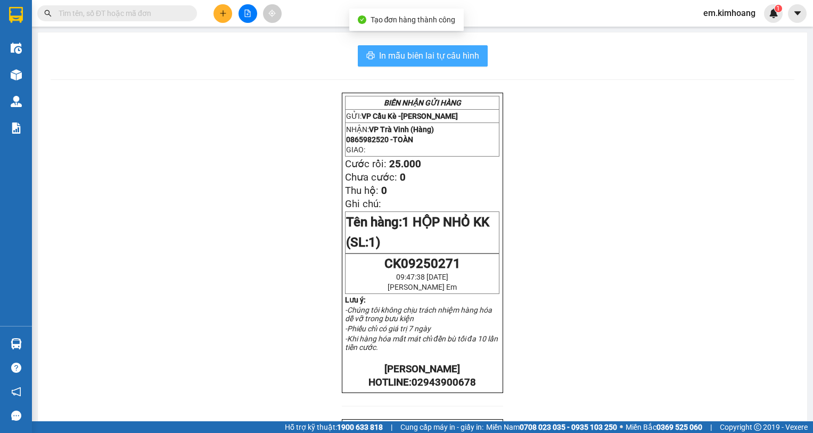
click at [371, 52] on icon "printer" at bounding box center [370, 55] width 9 height 9
